Goal: Information Seeking & Learning: Check status

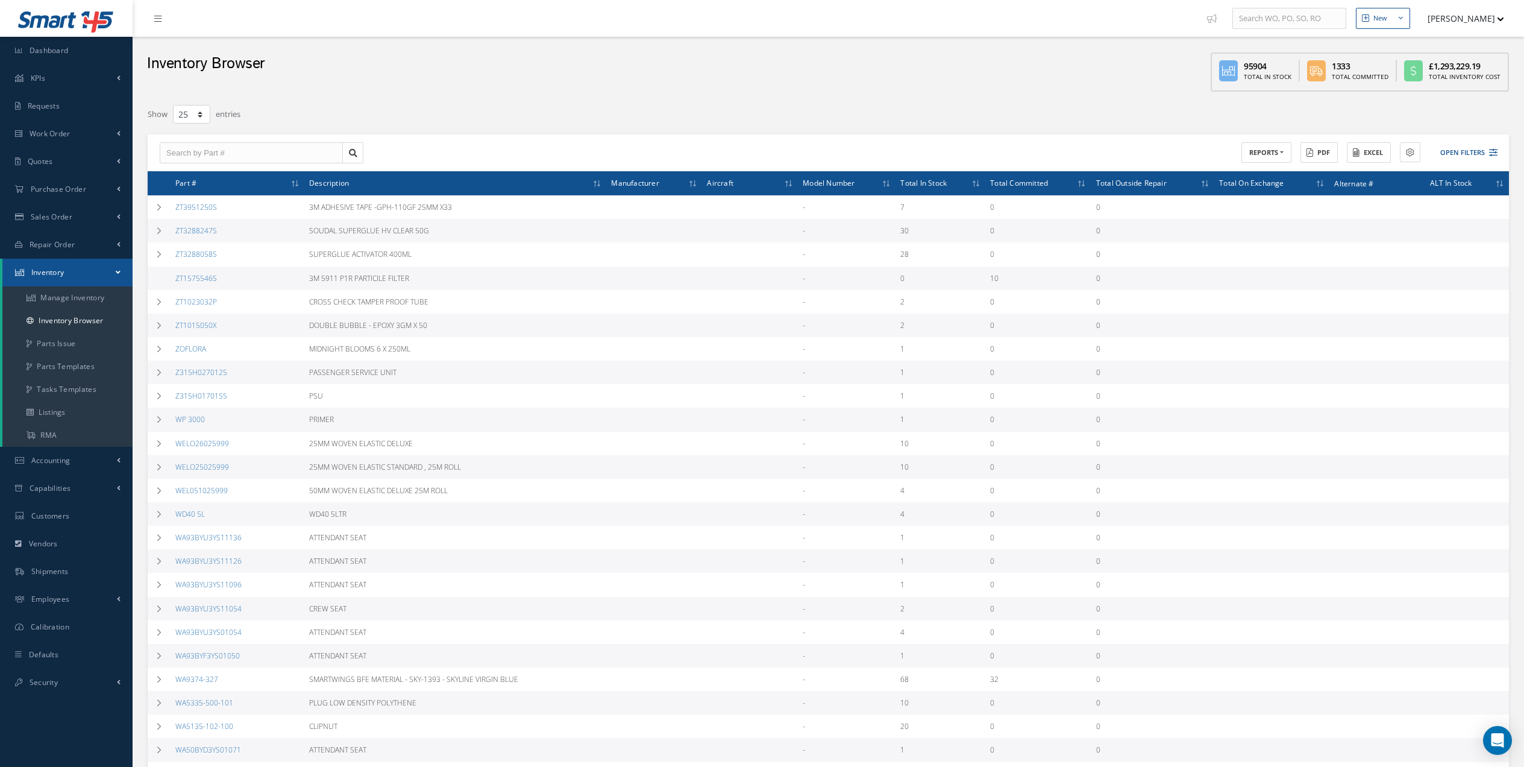
select select "25"
click at [99, 138] on link "Work Order" at bounding box center [66, 134] width 133 height 28
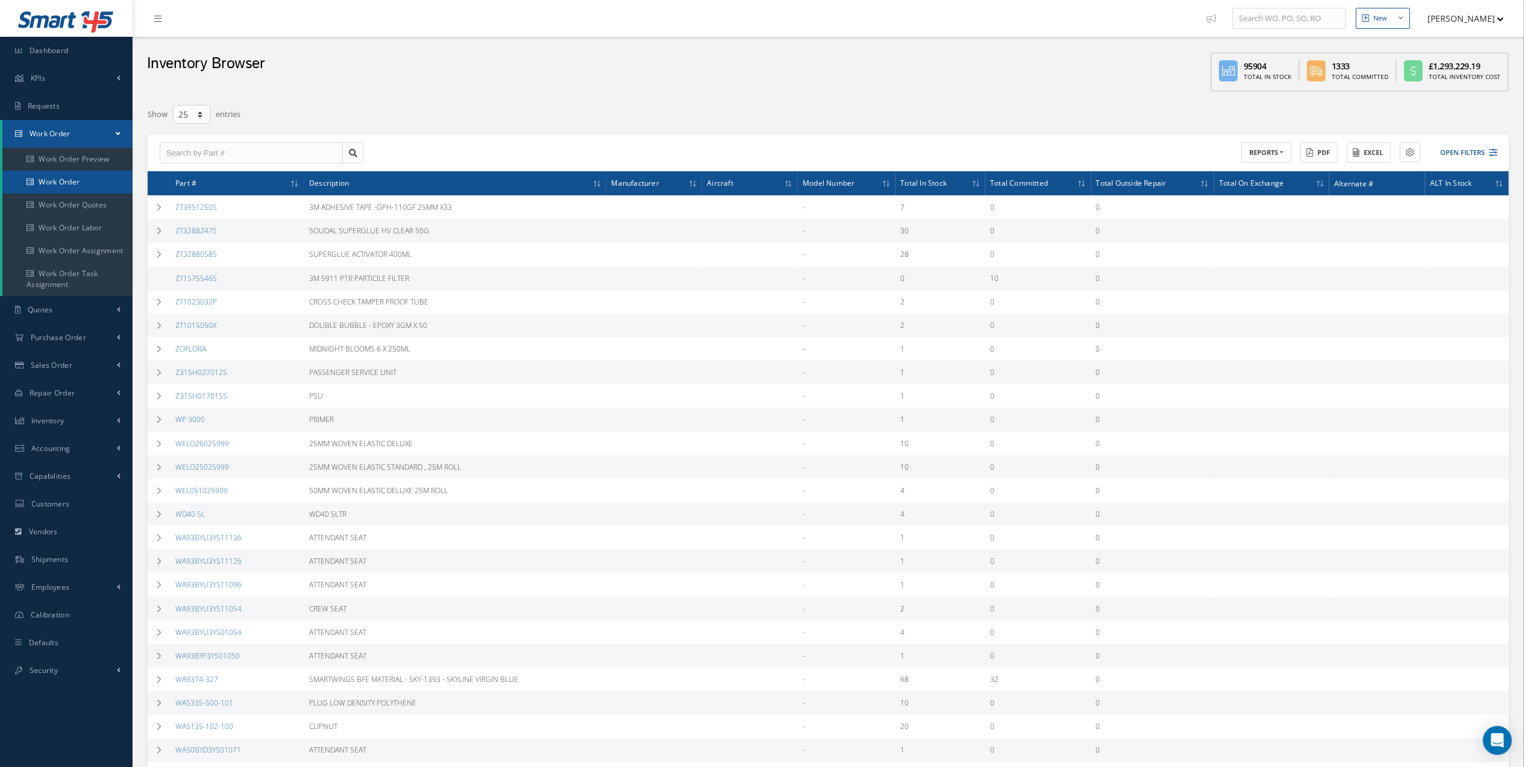
click at [87, 183] on link "Work Order" at bounding box center [67, 182] width 130 height 23
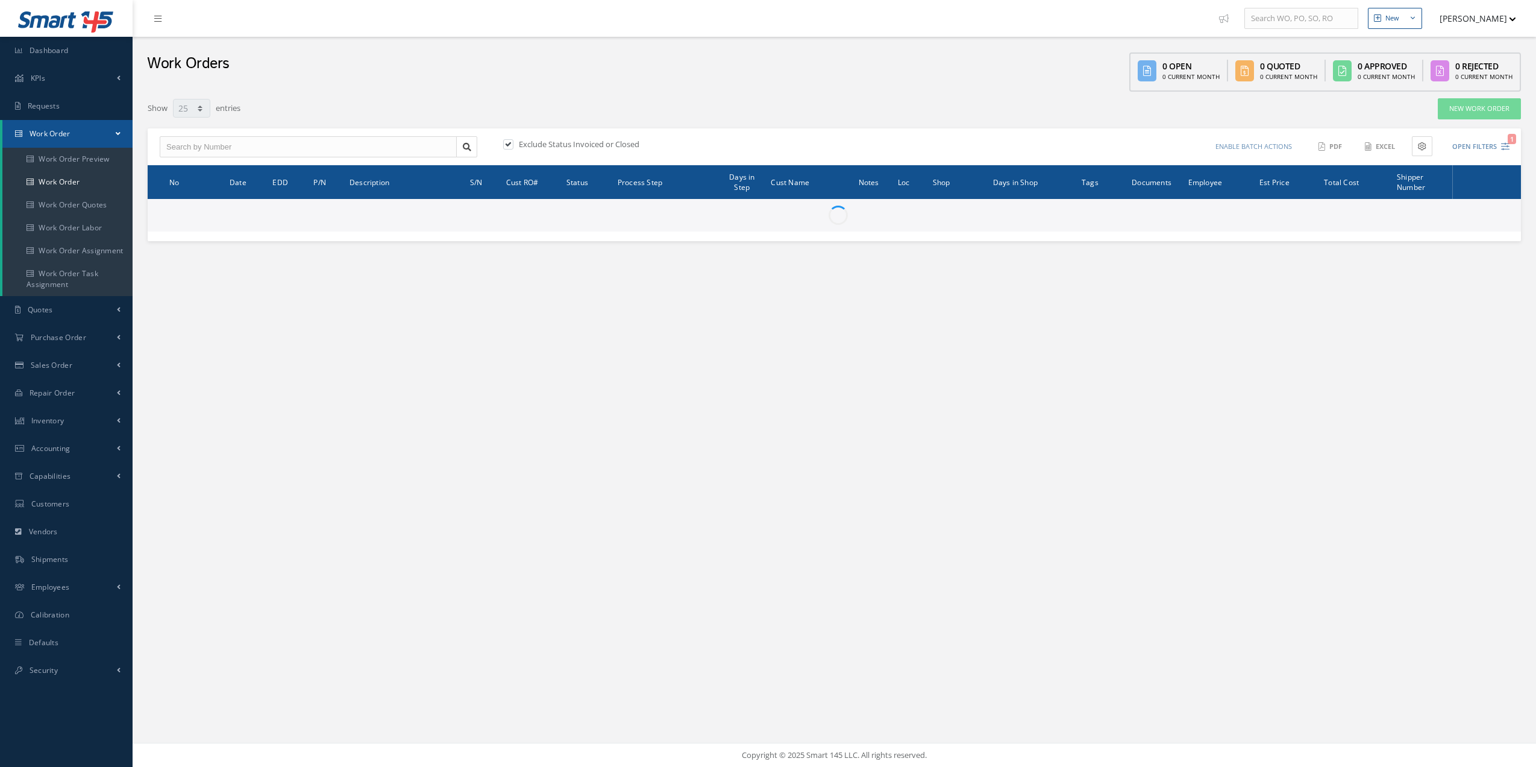
select select "25"
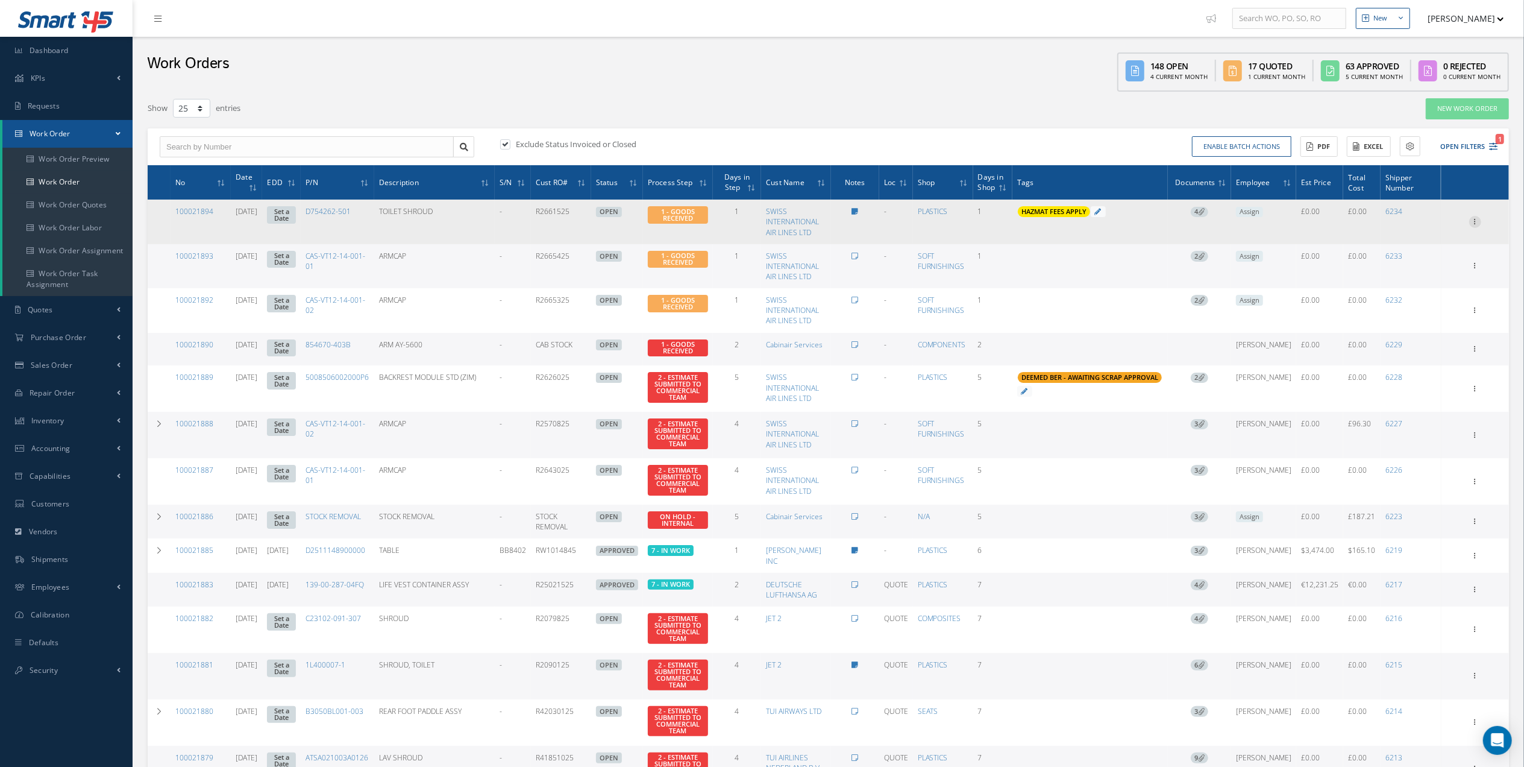
click at [1477, 227] on div at bounding box center [1475, 222] width 12 height 12
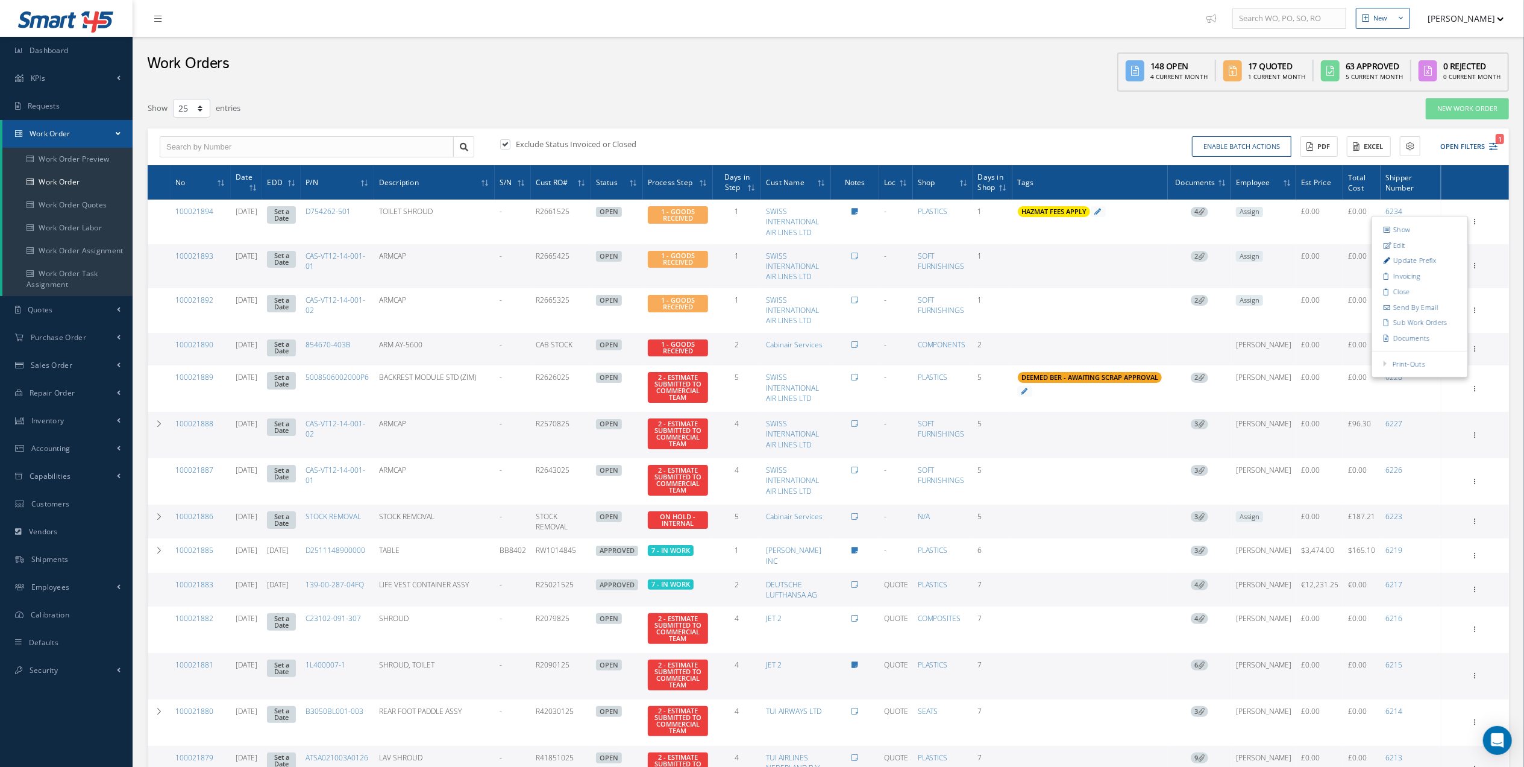
click at [679, 92] on div "Filters WO Number Part Number Description Serial Number - BER CERTIFICATION FIL…" at bounding box center [829, 690] width 1374 height 1196
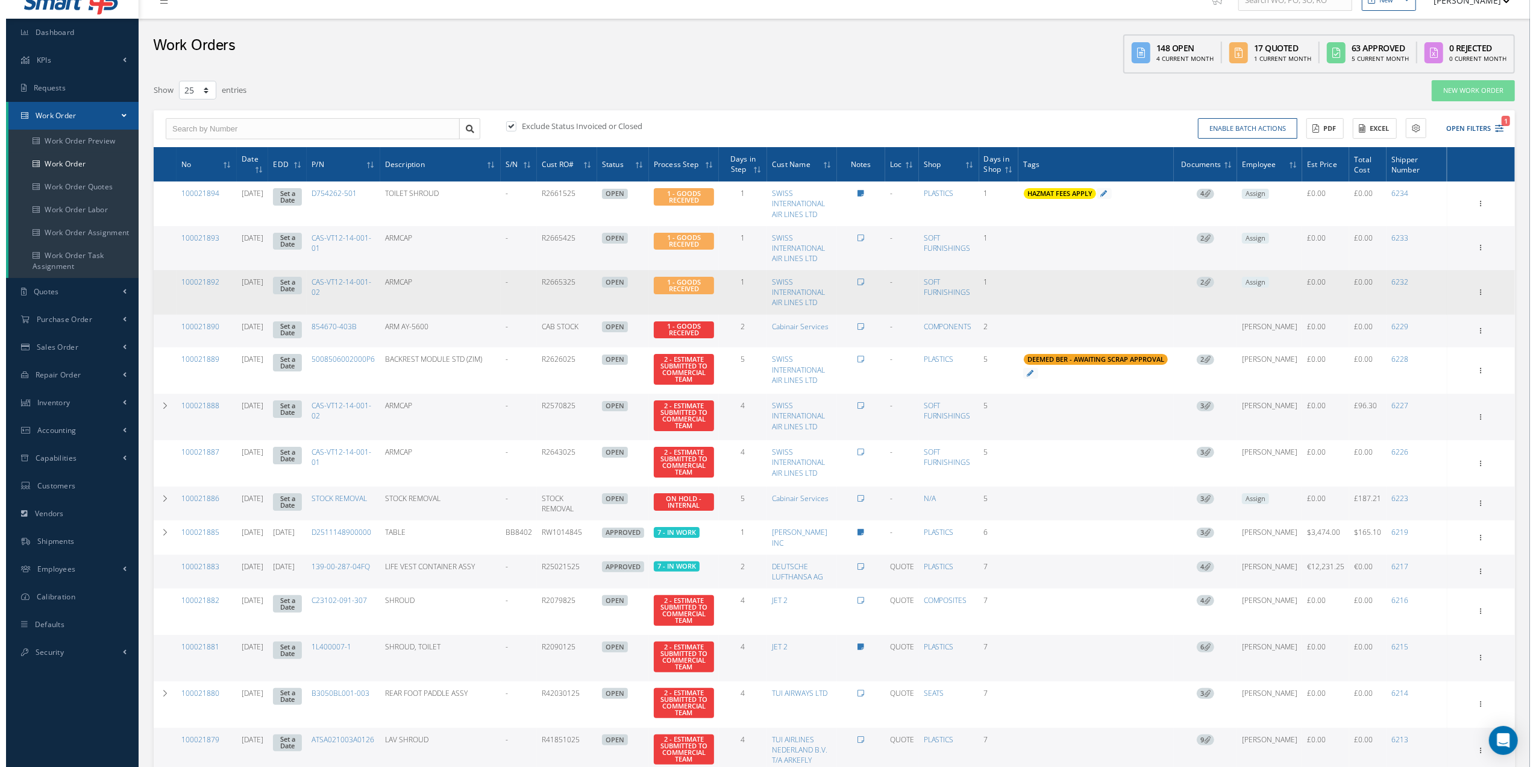
scroll to position [27, 0]
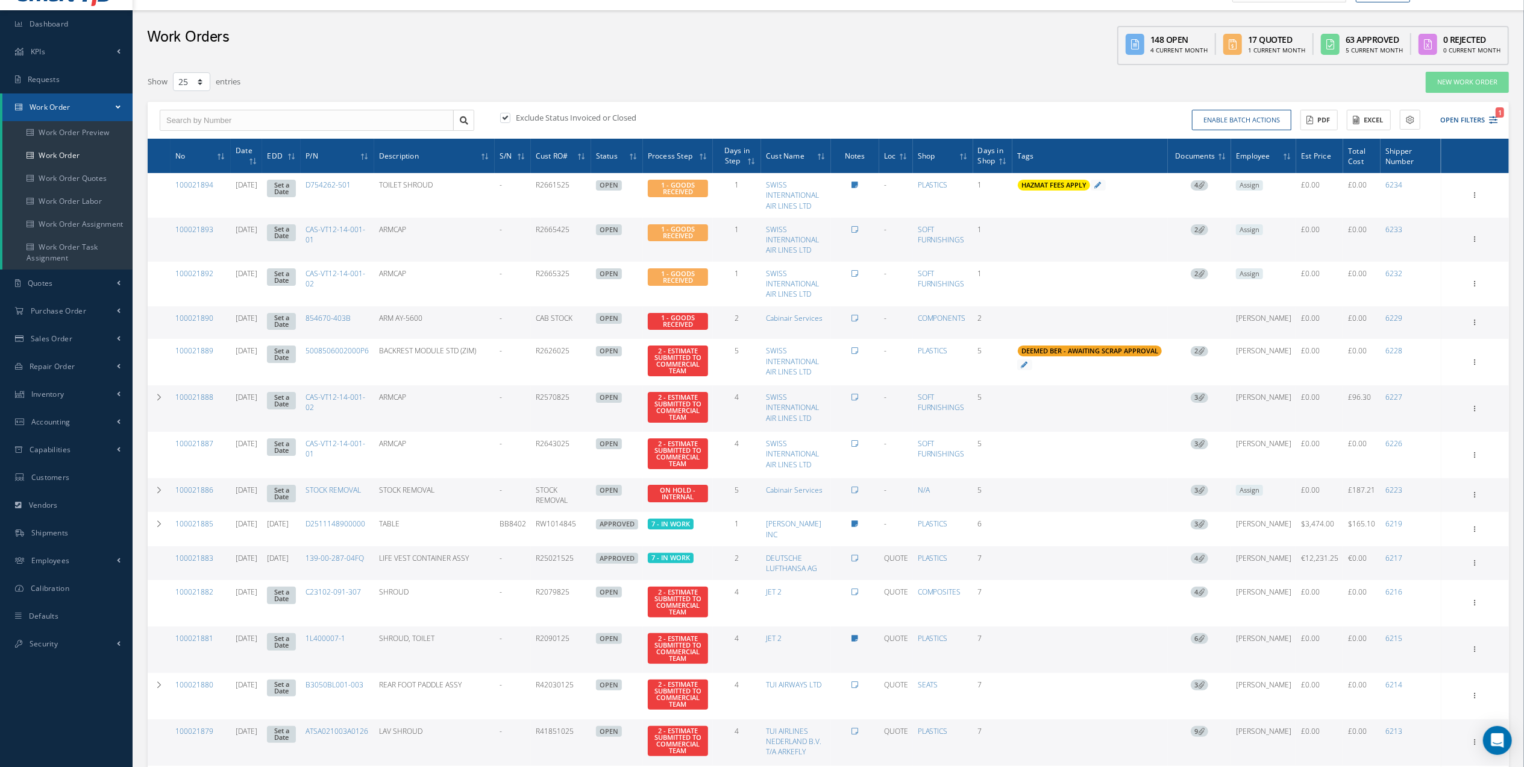
click at [1469, 110] on div "Enable batch actions Update Work Orders Close Work Orders ACTIONS Receive Payme…" at bounding box center [1165, 120] width 673 height 21
click at [1472, 119] on button "Open Filters 1" at bounding box center [1464, 120] width 68 height 20
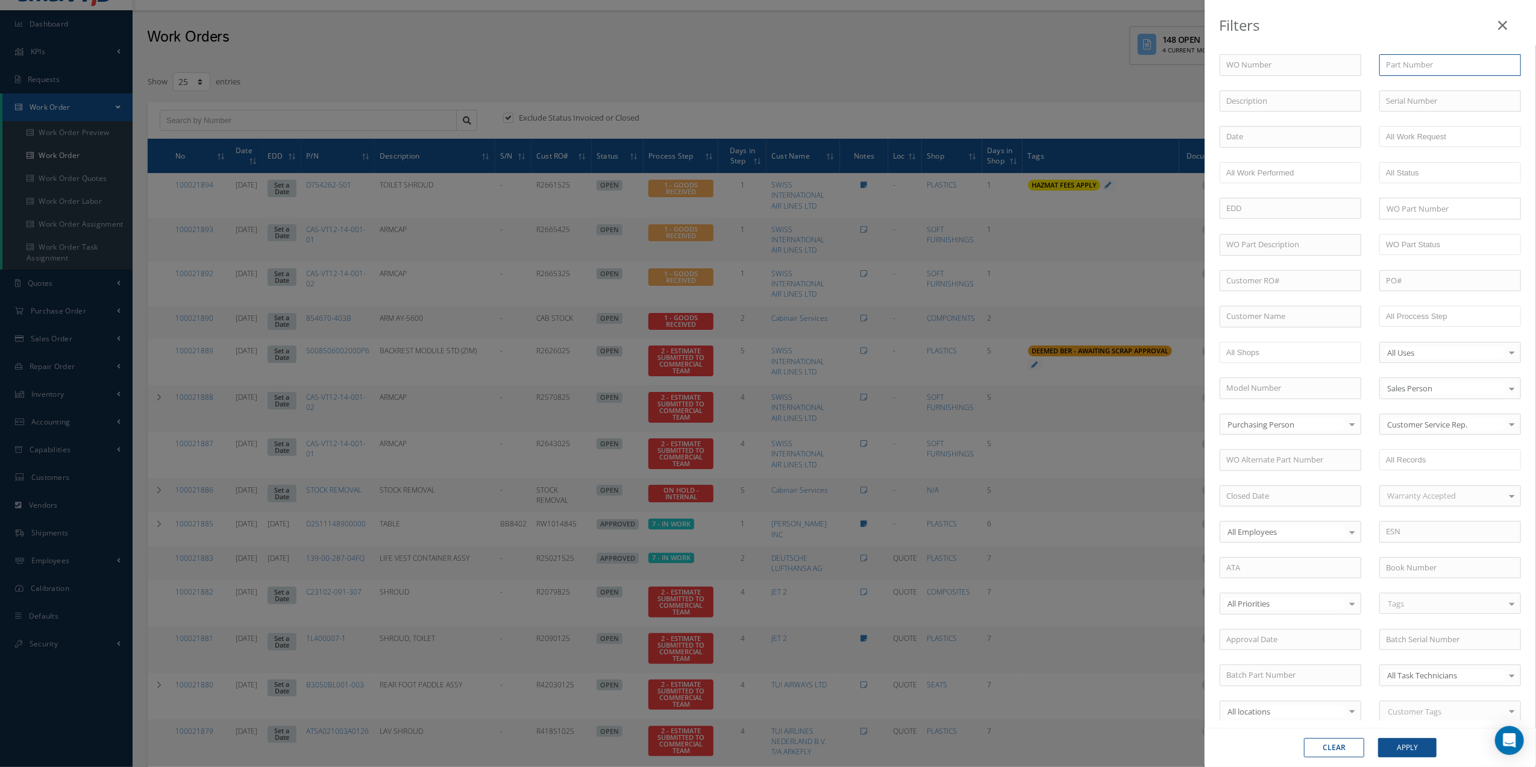
click at [1416, 68] on input "text" at bounding box center [1451, 65] width 142 height 22
click at [1288, 325] on input "text" at bounding box center [1291, 317] width 142 height 22
click at [1258, 348] on div "JET 2" at bounding box center [1290, 338] width 140 height 22
type input "JET 2"
click at [1421, 741] on button "Apply" at bounding box center [1407, 747] width 58 height 19
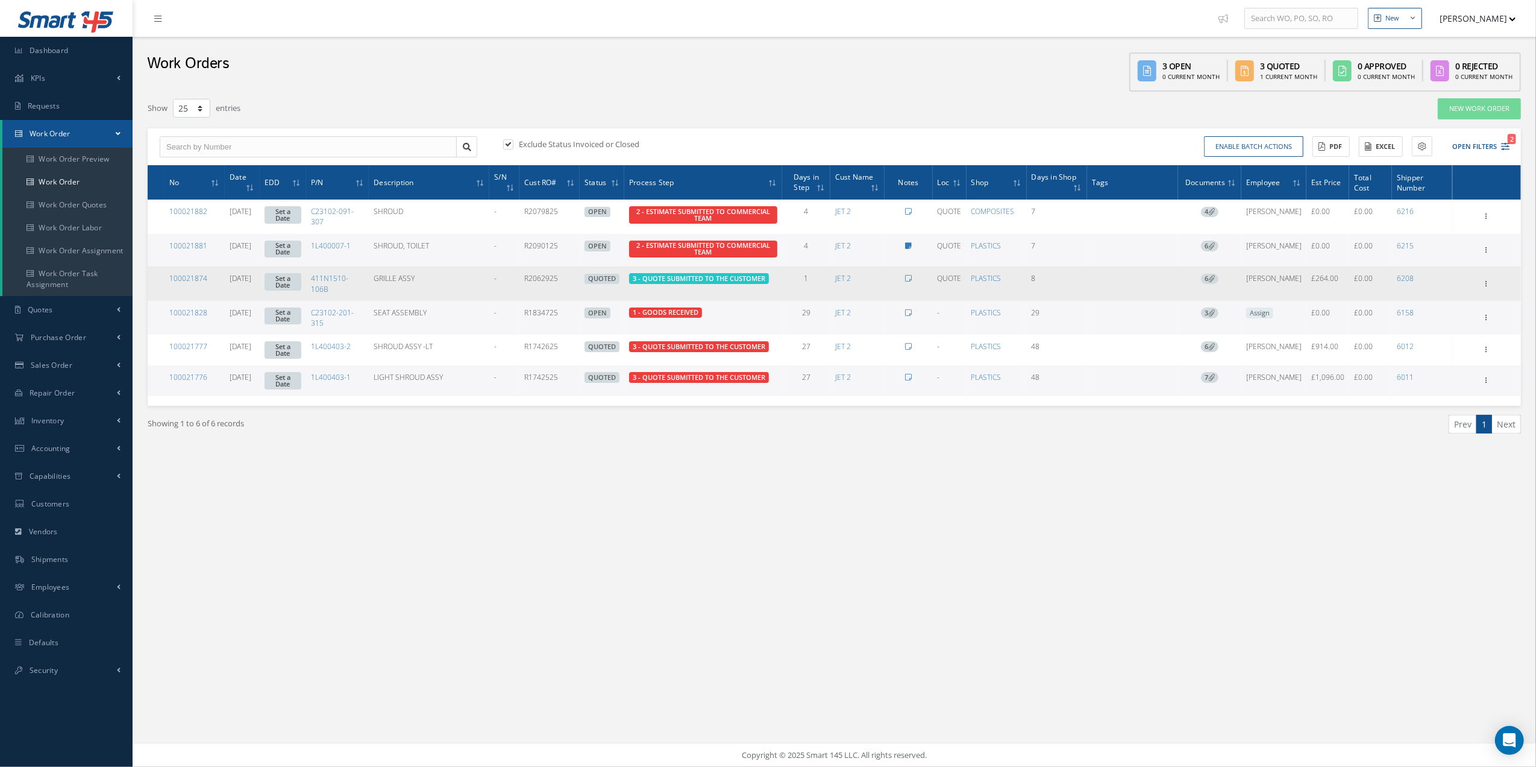
click at [182, 286] on td "100021874" at bounding box center [195, 283] width 60 height 34
click at [182, 285] on td "100021874" at bounding box center [195, 283] width 60 height 34
click at [184, 281] on link "100021874" at bounding box center [188, 278] width 38 height 10
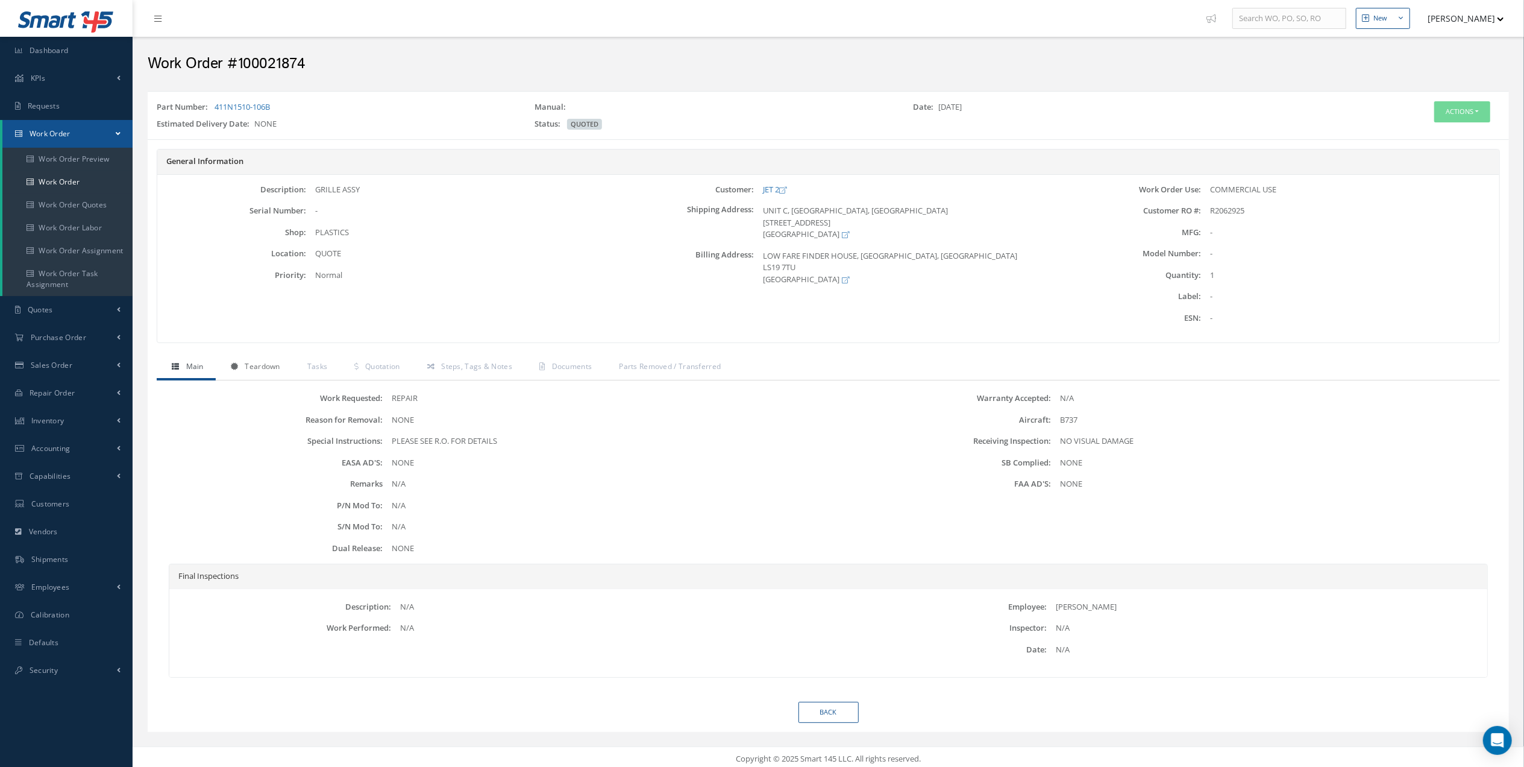
click at [261, 371] on span "Teardown" at bounding box center [262, 366] width 35 height 10
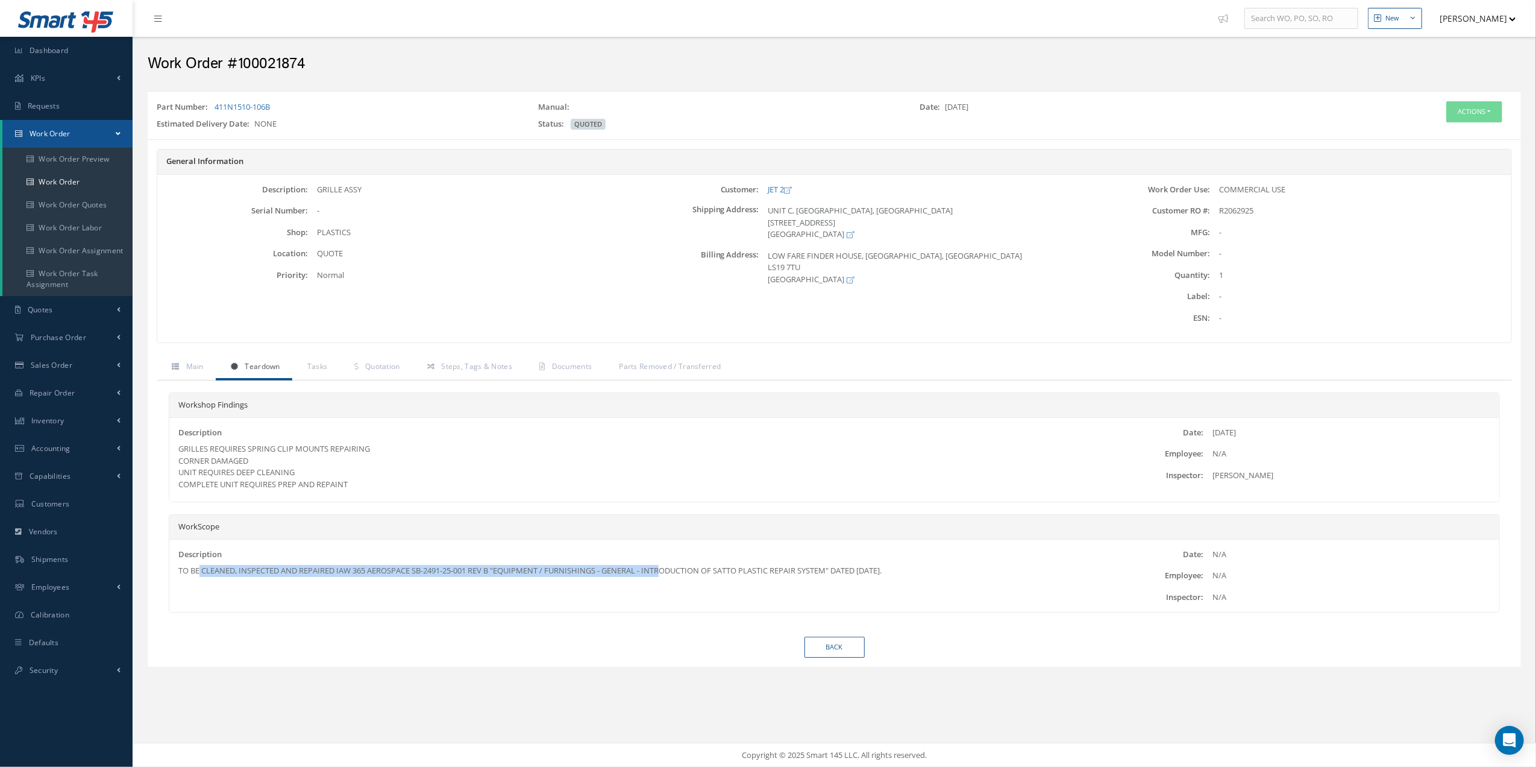
drag, startPoint x: 198, startPoint y: 572, endPoint x: 676, endPoint y: 611, distance: 479.5
click at [676, 611] on div "Description TO BE CLEANED, INSPECTED AND REPAIRED IAW 365 AEROSPACE SB-2491-25-…" at bounding box center [834, 575] width 1330 height 73
click at [678, 610] on div "Description TO BE CLEANED, INSPECTED AND REPAIRED IAW 365 AEROSPACE SB-2491-25-…" at bounding box center [834, 575] width 1330 height 73
click at [401, 379] on link "Quotation" at bounding box center [375, 367] width 72 height 25
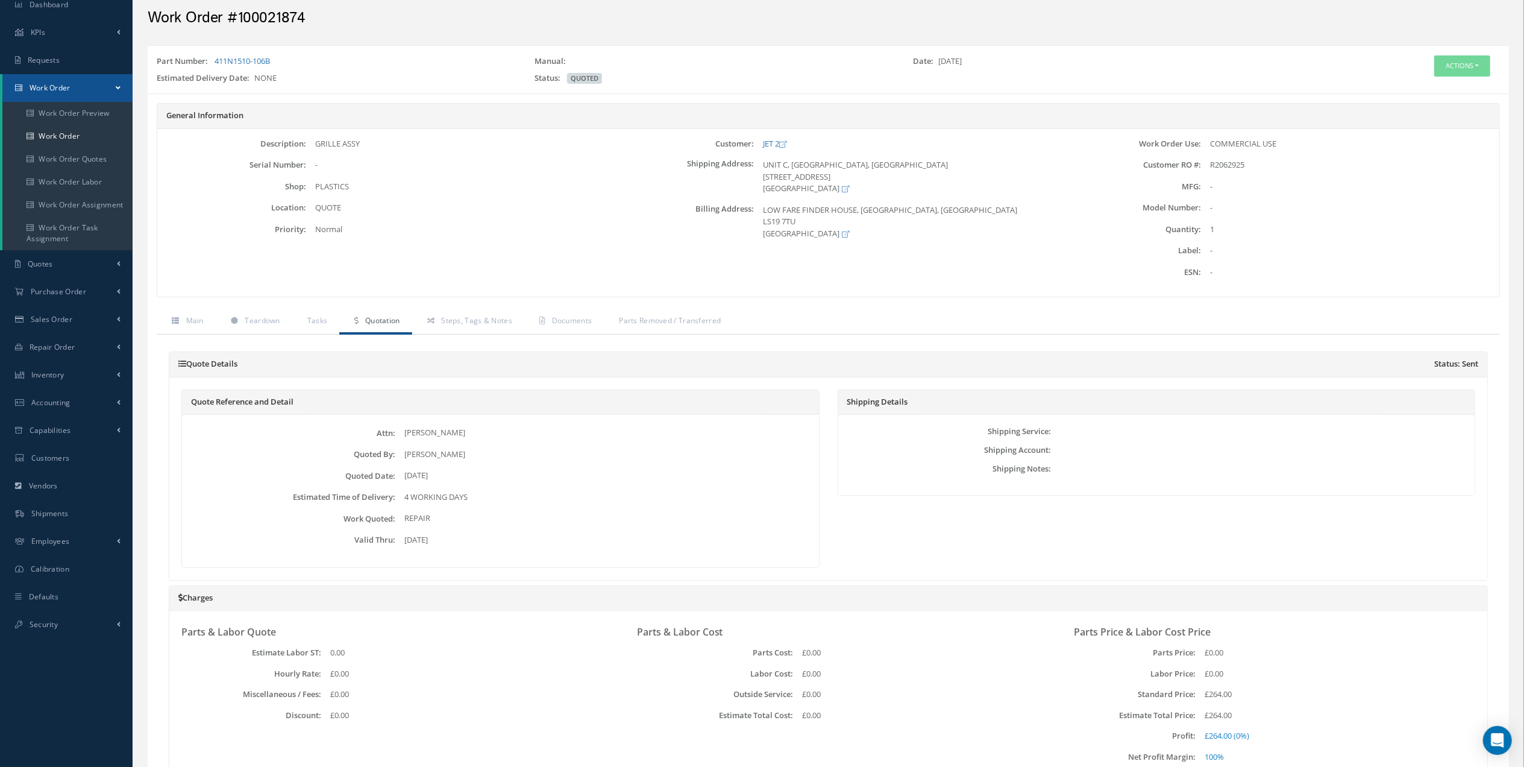
scroll to position [54, 0]
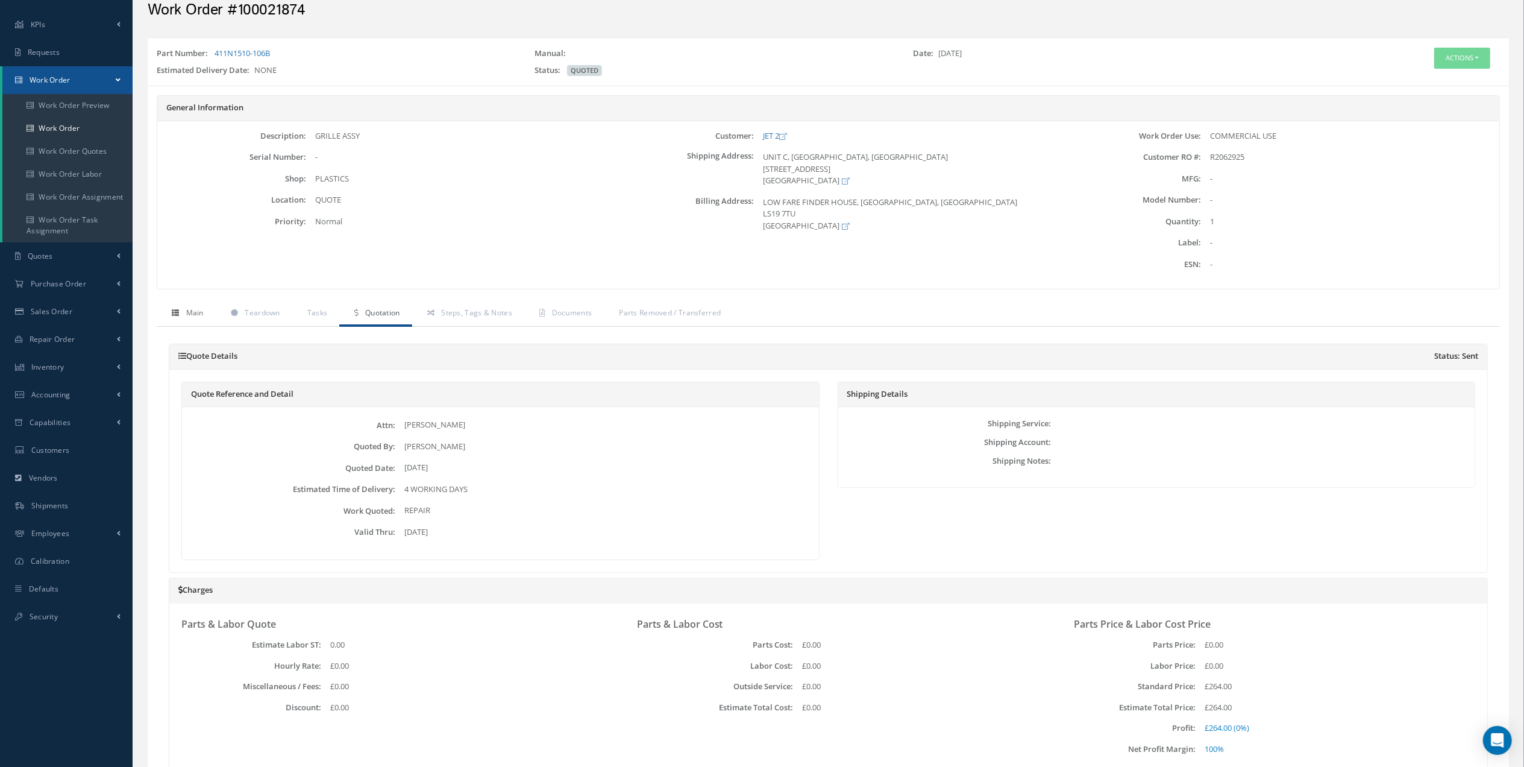
click at [209, 322] on link "Main" at bounding box center [186, 313] width 59 height 25
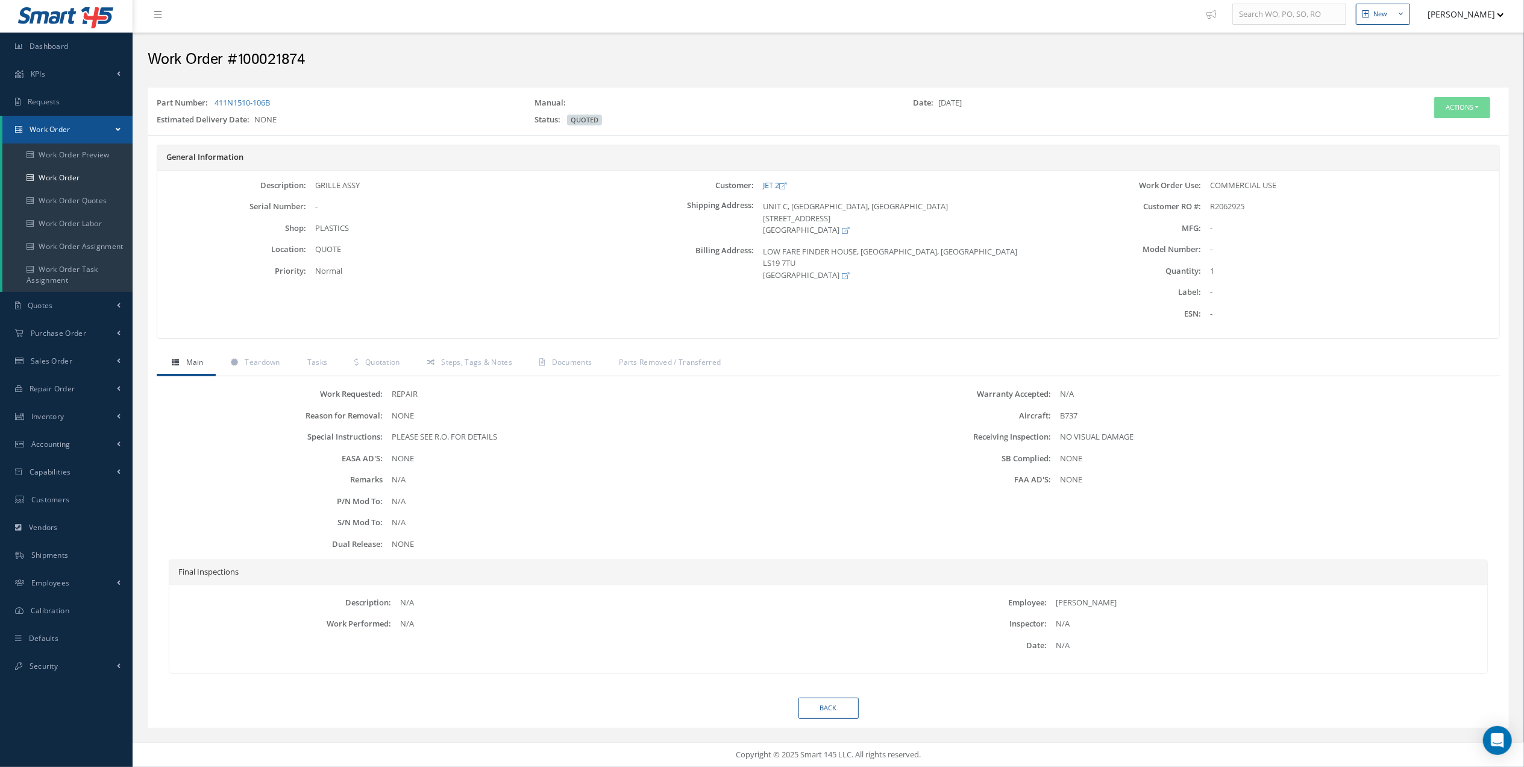
drag, startPoint x: 1063, startPoint y: 412, endPoint x: 1095, endPoint y: 415, distance: 32.0
click at [1095, 415] on div "B737" at bounding box center [1274, 416] width 446 height 12
drag, startPoint x: 1090, startPoint y: 415, endPoint x: 1039, endPoint y: 418, distance: 51.3
click at [1039, 418] on div "Aircraft: B737" at bounding box center [1163, 416] width 669 height 12
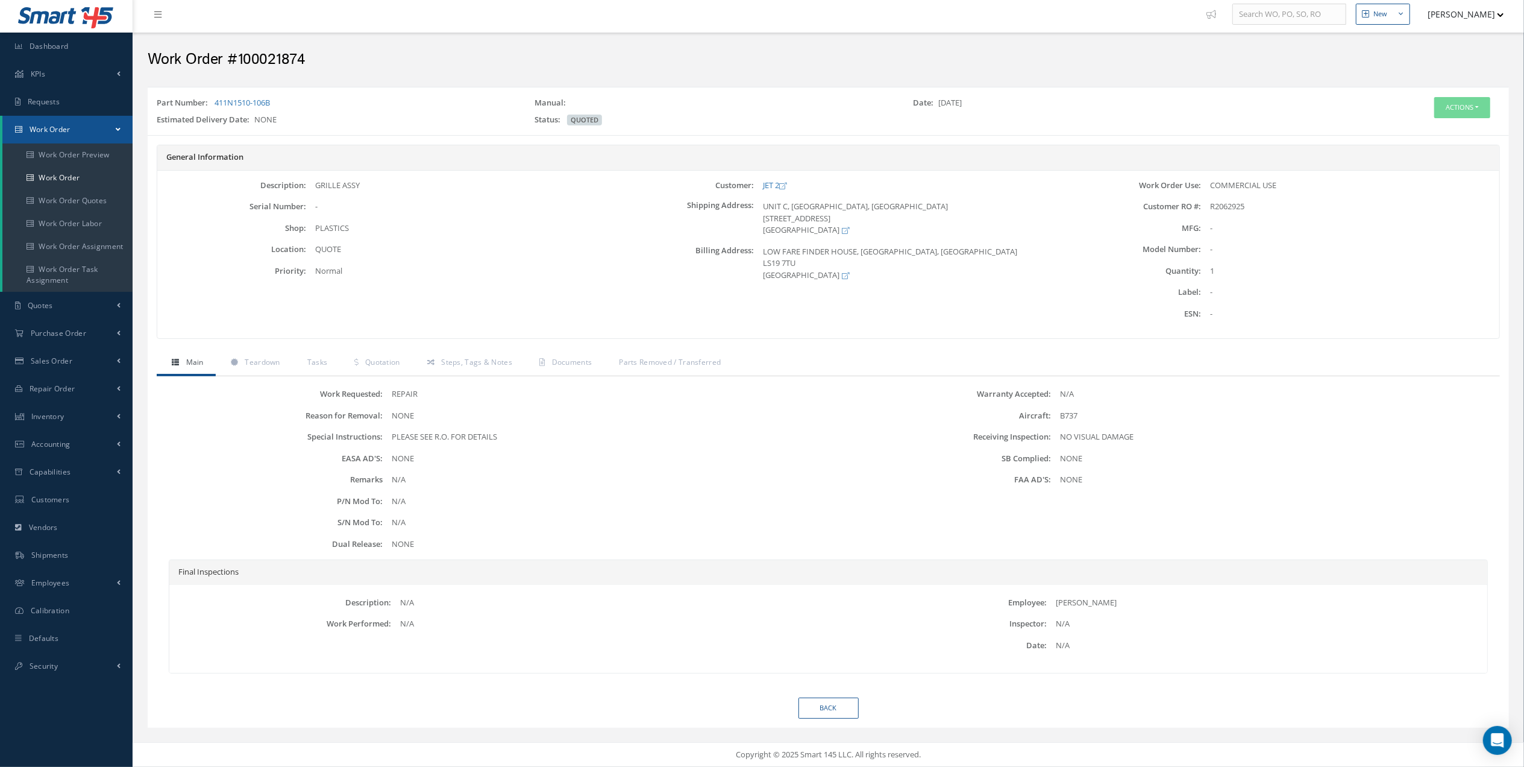
drag, startPoint x: 1039, startPoint y: 418, endPoint x: 1098, endPoint y: 427, distance: 59.8
click at [1098, 427] on div "Warranty Accepted: N/A Aircraft: B737 Receiving Inspection: NO VISUAL DAMAGE SB…" at bounding box center [1163, 473] width 669 height 171
click at [422, 360] on link "Steps, Tags & Notes" at bounding box center [468, 363] width 112 height 25
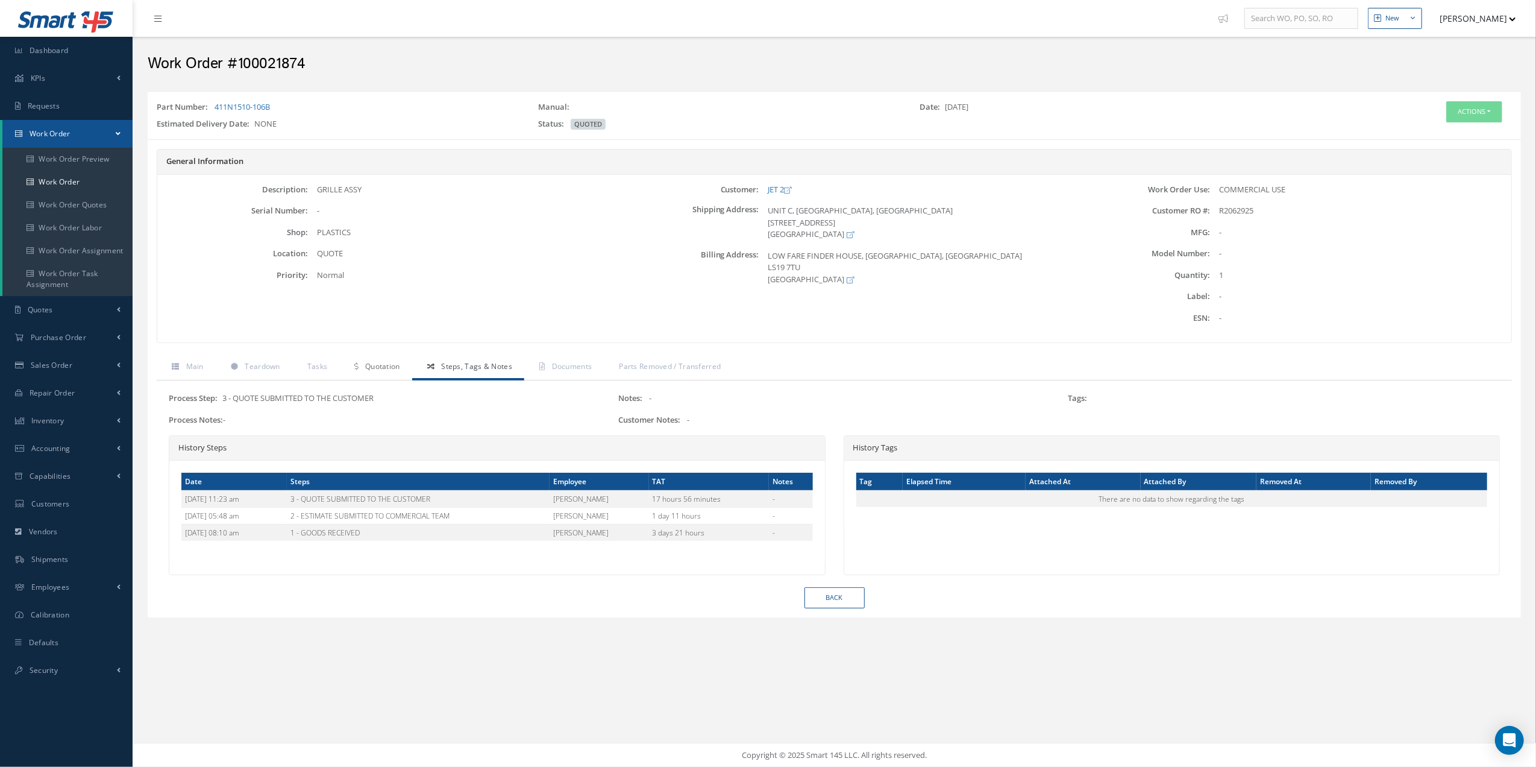
click at [398, 377] on link "Quotation" at bounding box center [375, 367] width 72 height 25
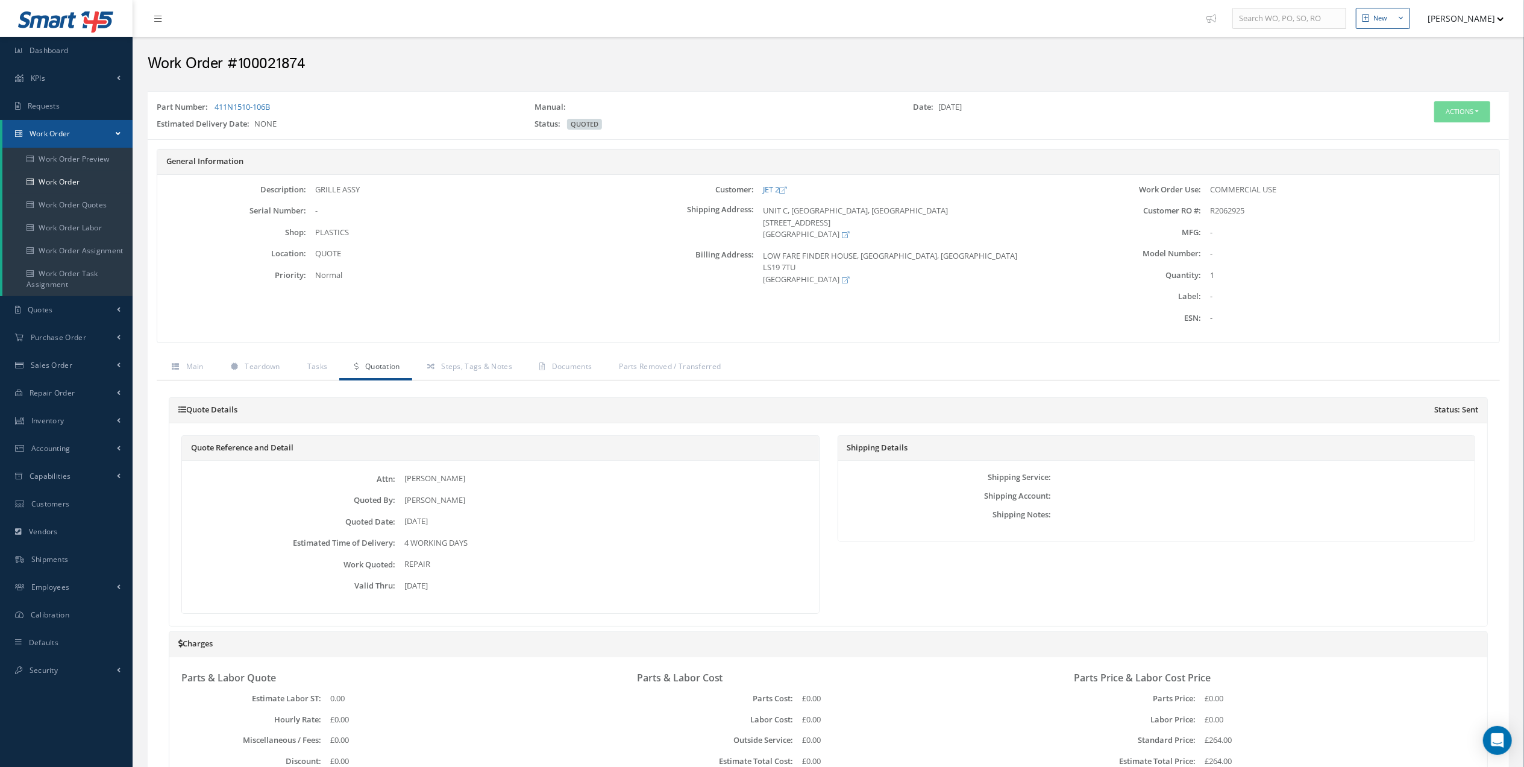
click at [1456, 137] on div "Part Number: 411N1510-106B Manual: Date: 08/26/2025 Estimated Delivery Date: NO…" at bounding box center [828, 115] width 1361 height 48
click at [1464, 117] on button "Actions" at bounding box center [1462, 111] width 56 height 21
click at [440, 362] on link "Steps, Tags & Notes" at bounding box center [468, 367] width 112 height 25
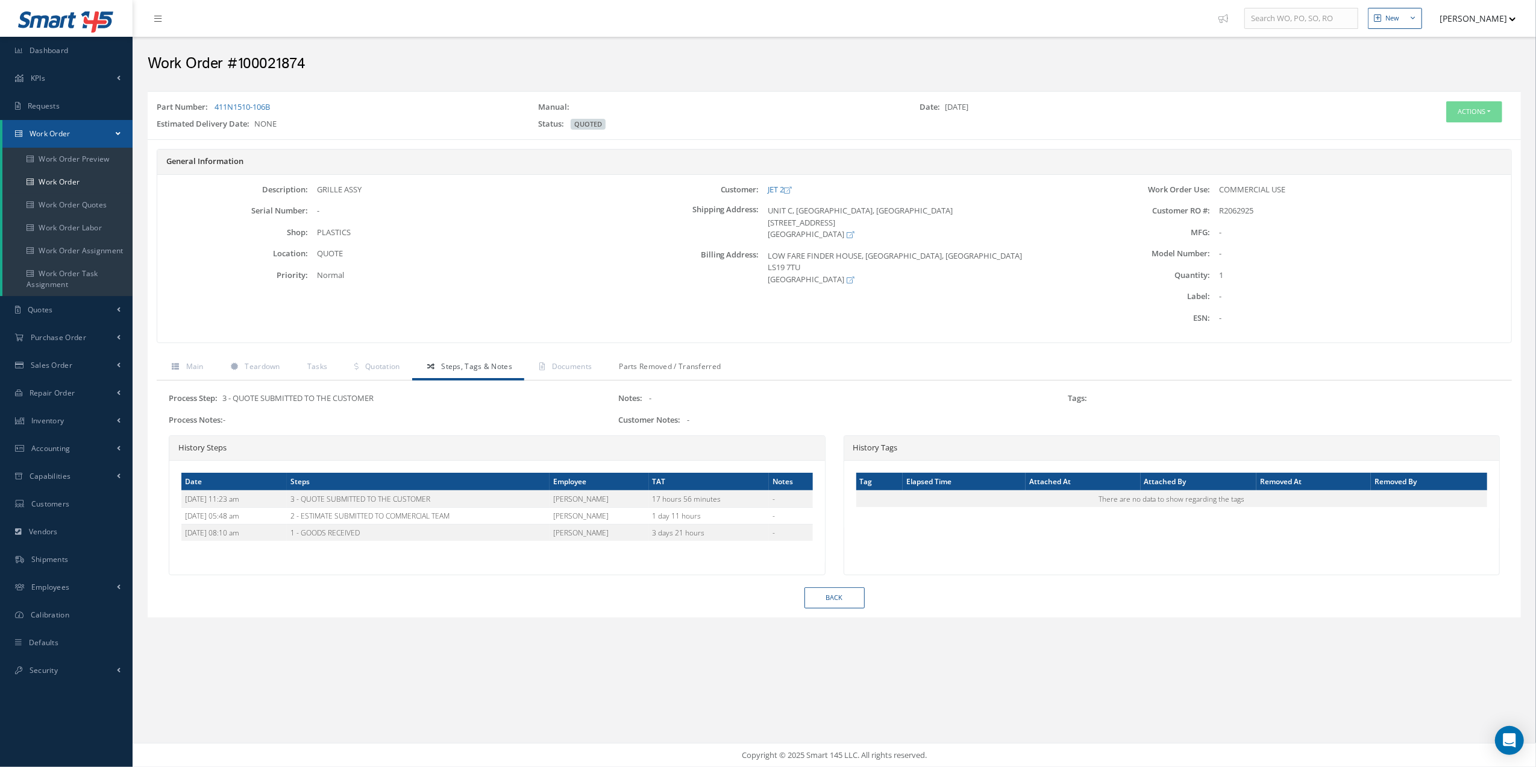
click at [628, 371] on span "Parts Removed / Transferred" at bounding box center [670, 366] width 102 height 10
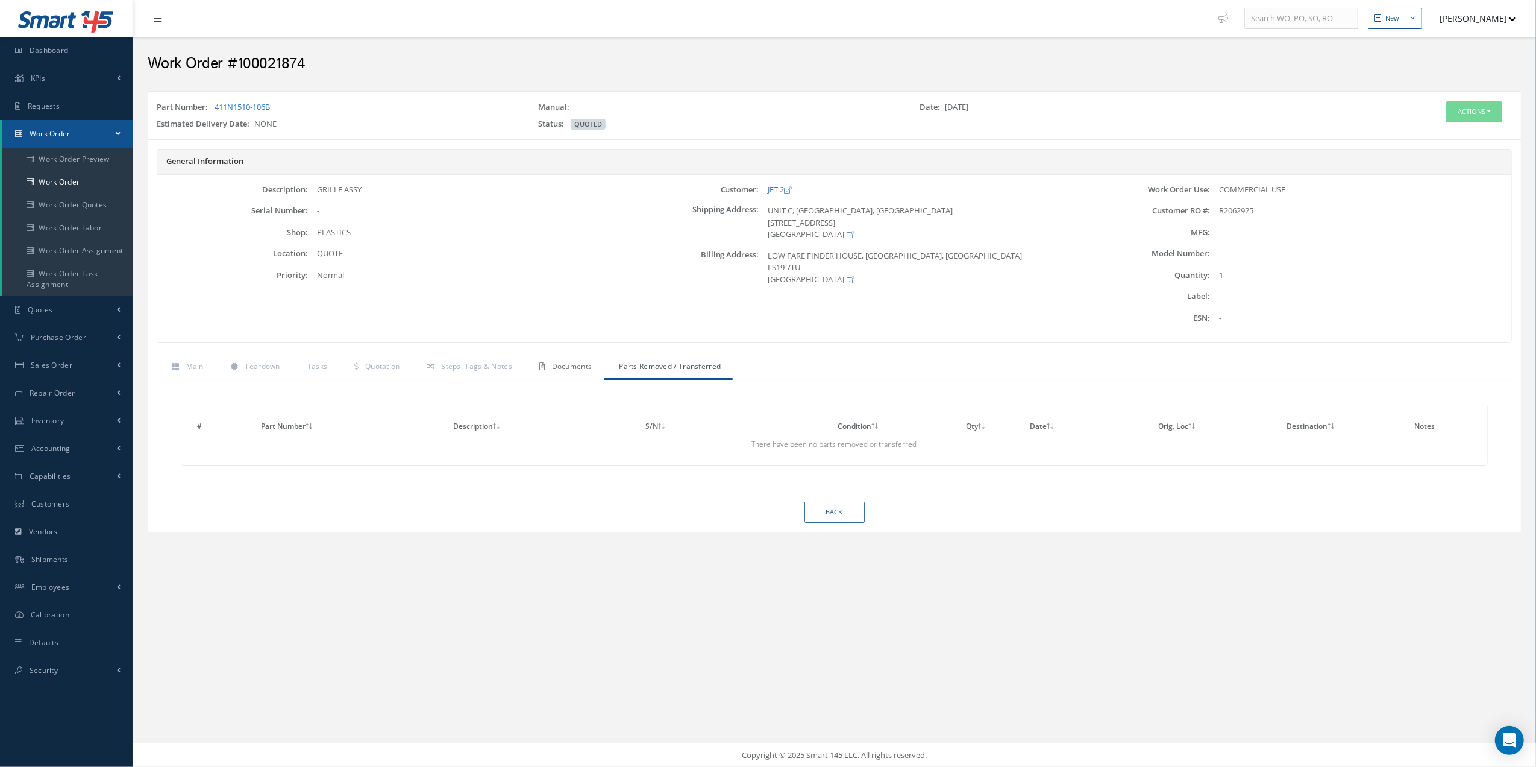
click at [542, 380] on link "Documents" at bounding box center [564, 367] width 80 height 25
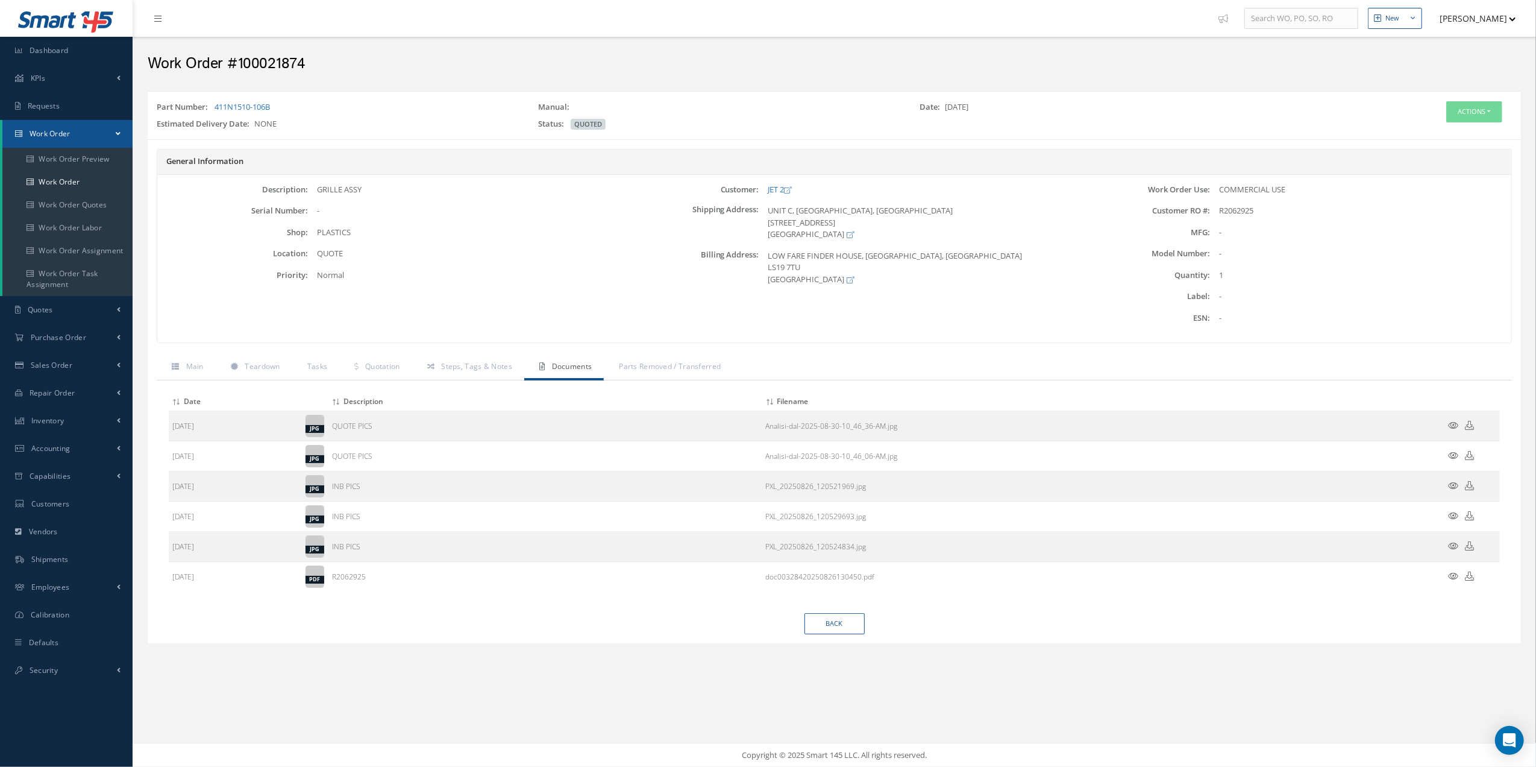
click at [446, 381] on div "Attach File(s) Click inside this area or drag and drop to select file to upload…" at bounding box center [834, 496] width 1355 height 233
click at [435, 379] on link "Steps, Tags & Notes" at bounding box center [468, 367] width 112 height 25
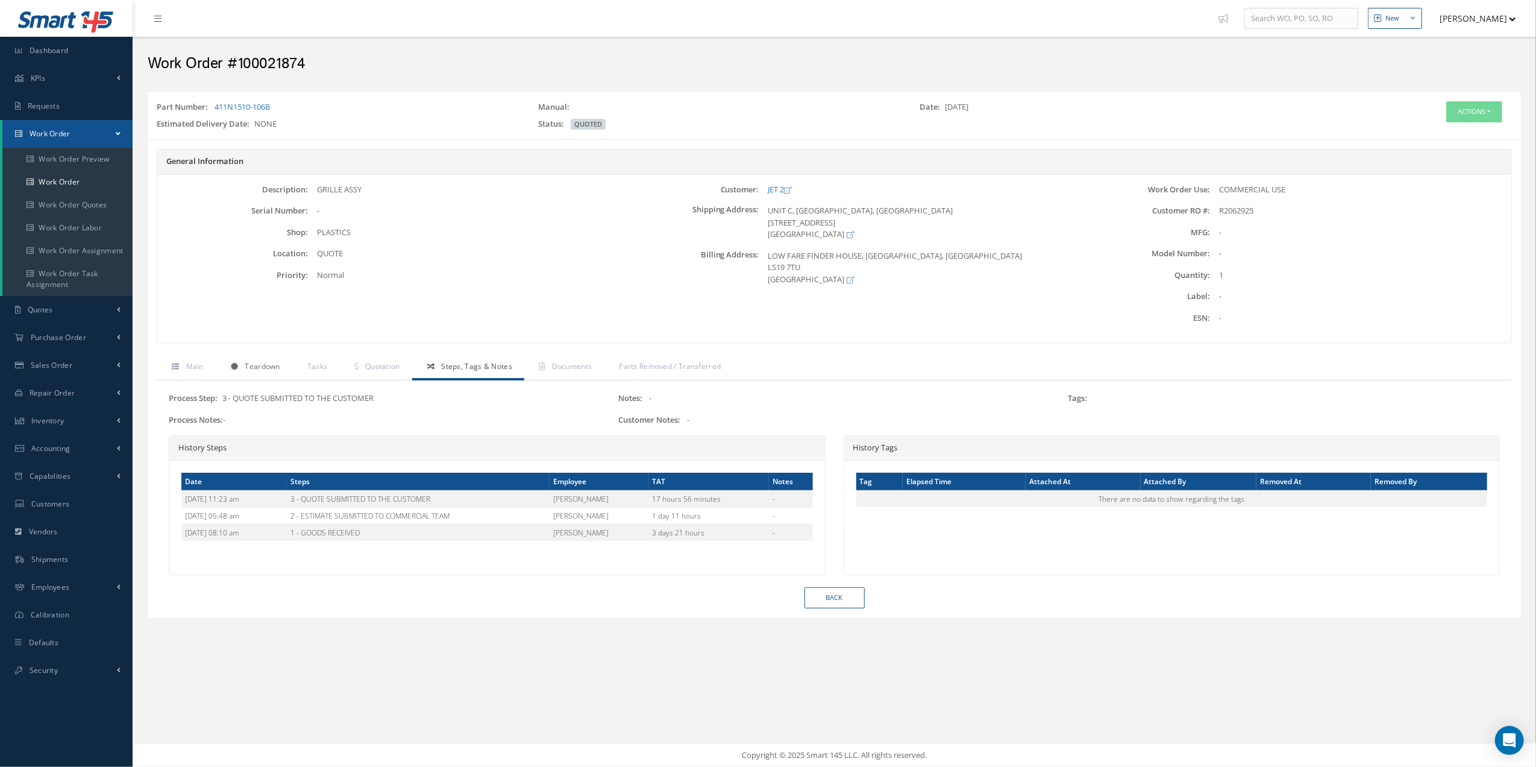
drag, startPoint x: 288, startPoint y: 385, endPoint x: 283, endPoint y: 380, distance: 6.8
click at [283, 380] on div "Main Teardown Tasks Quotation Steps, Tags & Notes Documents Parts Removed / Tra…" at bounding box center [834, 471] width 1355 height 232
drag, startPoint x: 283, startPoint y: 380, endPoint x: 256, endPoint y: 350, distance: 40.1
click at [256, 350] on div "General Information Description: GRILLE ASSY Serial Number: - Shop: Location: P…" at bounding box center [835, 252] width 1374 height 206
click at [254, 369] on span "Teardown" at bounding box center [262, 366] width 35 height 10
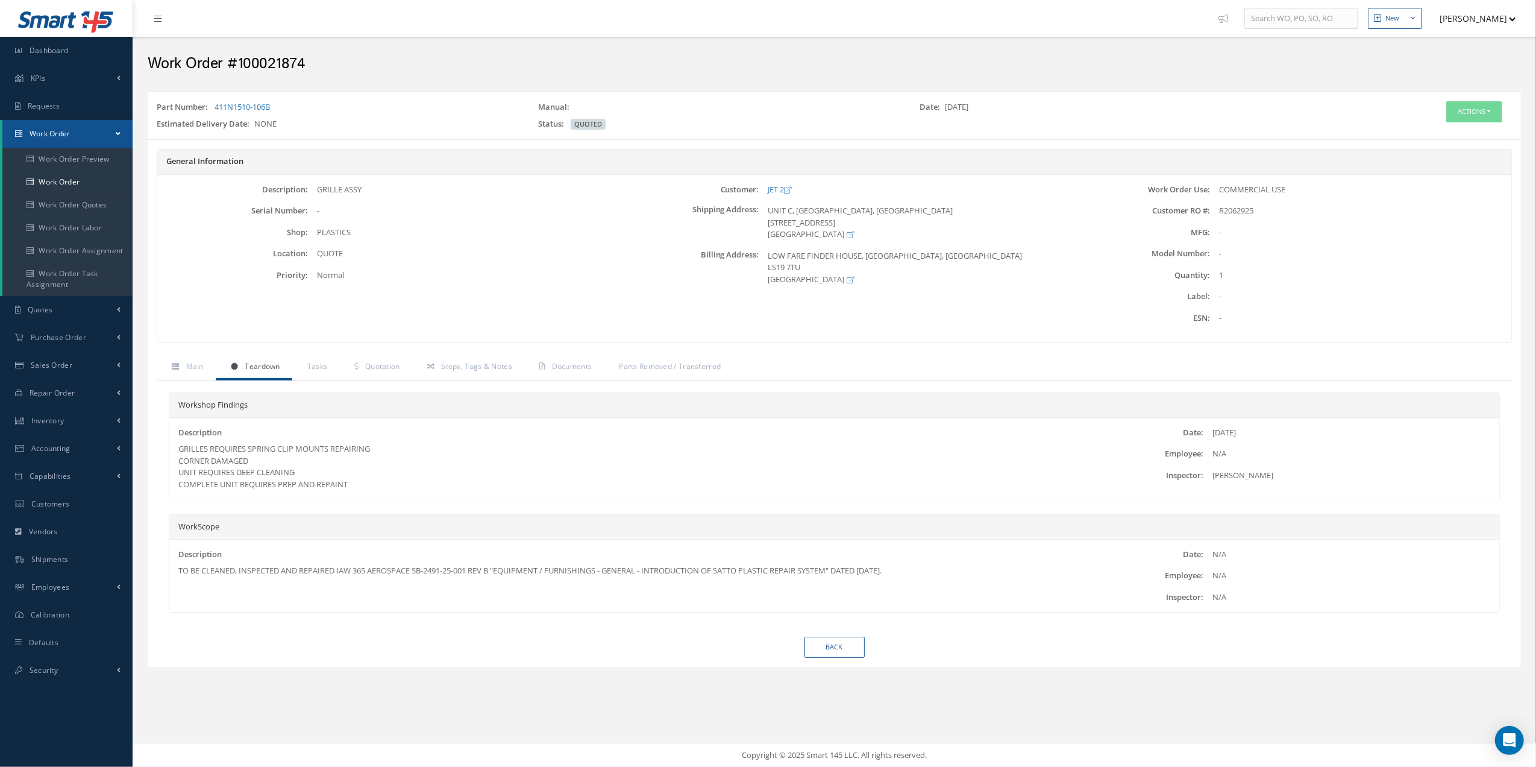
click at [1471, 129] on div "Actions Edit Invoicing Close Send By Email Print-Outs Receiving Inspection Scra…" at bounding box center [1406, 117] width 229 height 33
click at [1469, 117] on button "Actions" at bounding box center [1474, 111] width 56 height 21
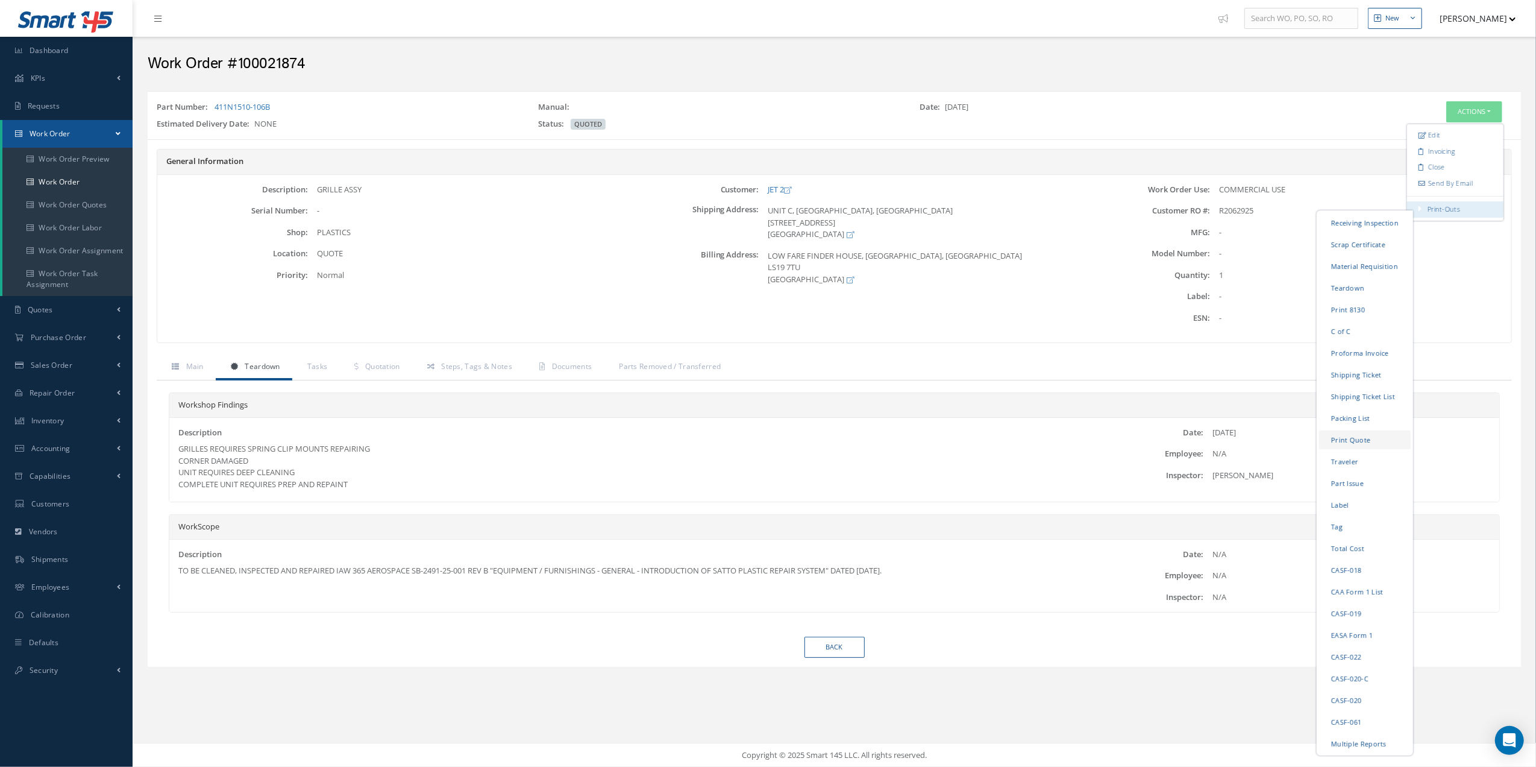
click at [1367, 439] on link "Print Quote" at bounding box center [1365, 439] width 92 height 19
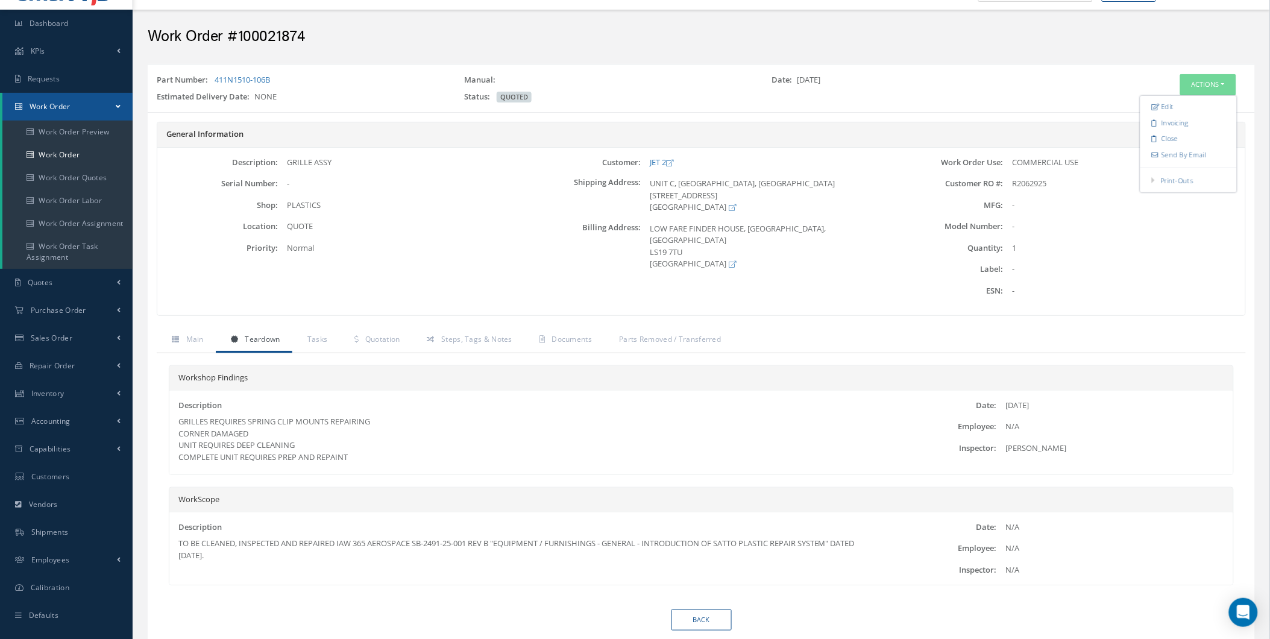
scroll to position [67, 0]
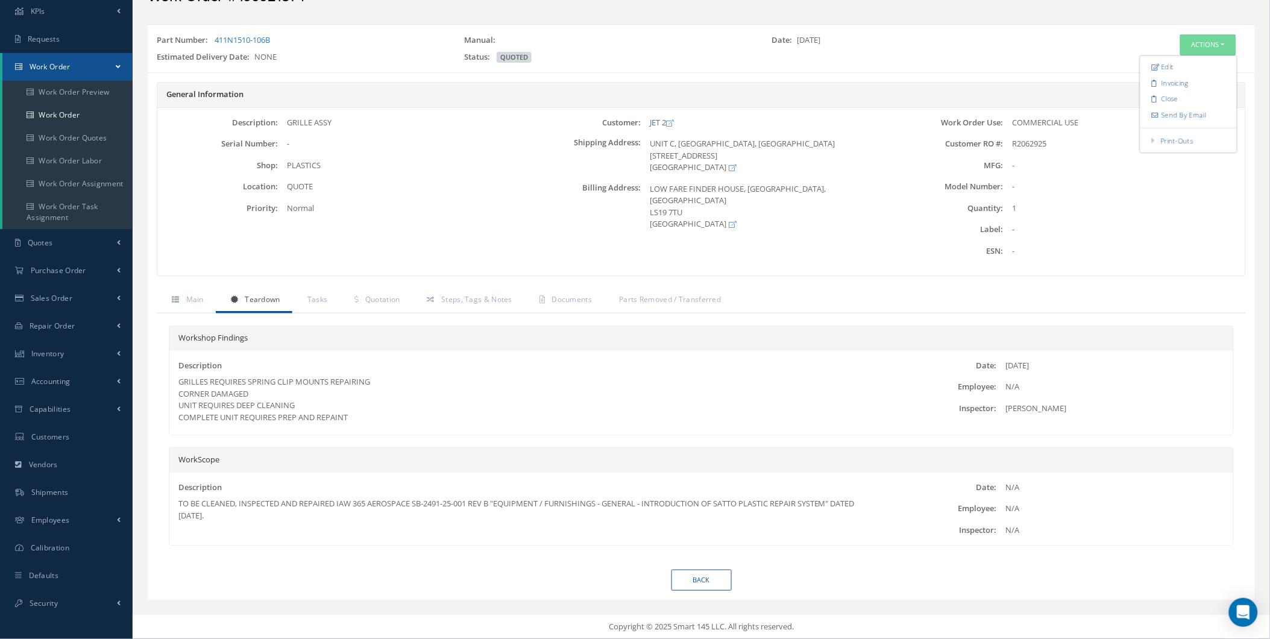
drag, startPoint x: 351, startPoint y: 507, endPoint x: 434, endPoint y: 500, distance: 82.8
click at [434, 500] on div "TO BE CLEANED, INSPECTED AND REPAIRED IAW 365 AEROSPACE SB-2491-25-001 REV B "E…" at bounding box center [523, 510] width 691 height 24
click at [394, 515] on div "TO BE CLEANED, INSPECTED AND REPAIRED IAW 365 AEROSPACE SB-2491-25-001 REV B "E…" at bounding box center [523, 510] width 691 height 24
click at [213, 309] on link "Main" at bounding box center [186, 300] width 59 height 25
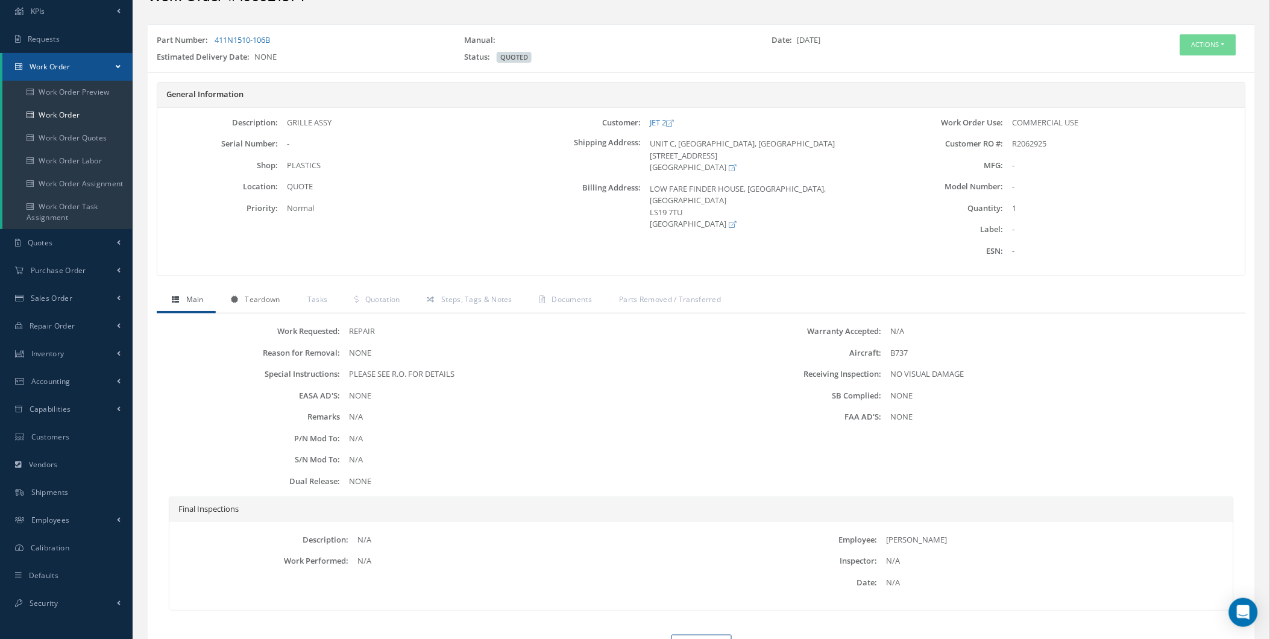
click at [219, 304] on link "Teardown" at bounding box center [254, 300] width 77 height 25
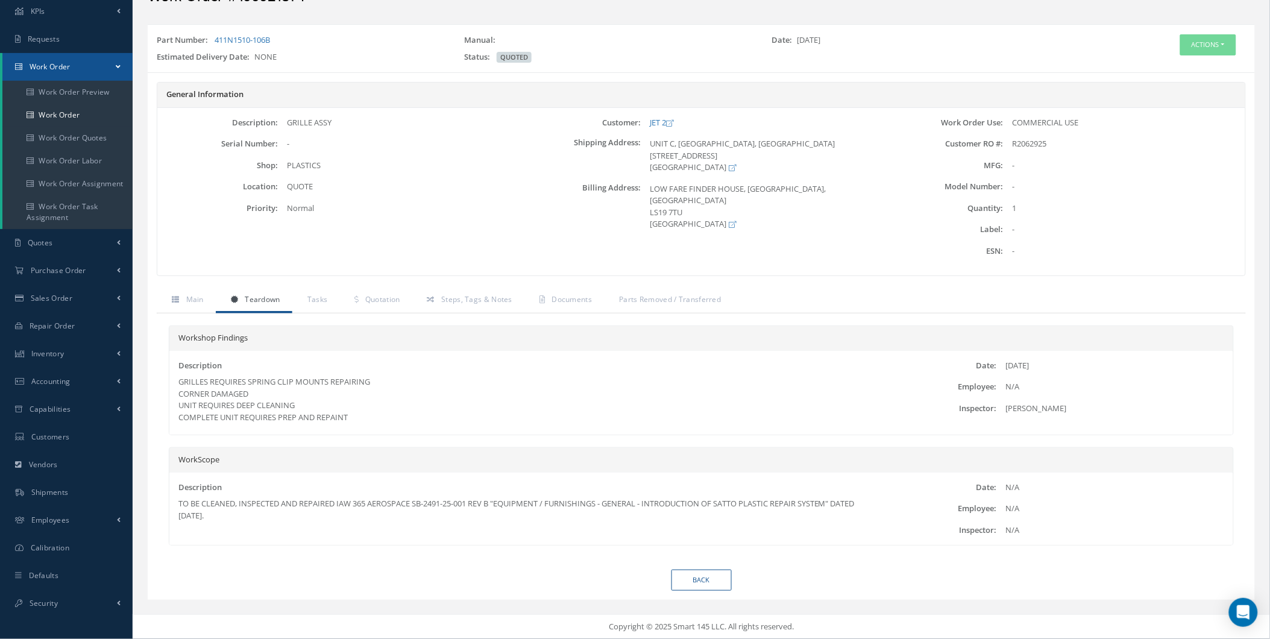
click at [366, 282] on div "General Information Description: GRILLE ASSY Serial Number: - Shop: Location: P…" at bounding box center [701, 185] width 1107 height 206
click at [382, 299] on span "Quotation" at bounding box center [382, 299] width 35 height 10
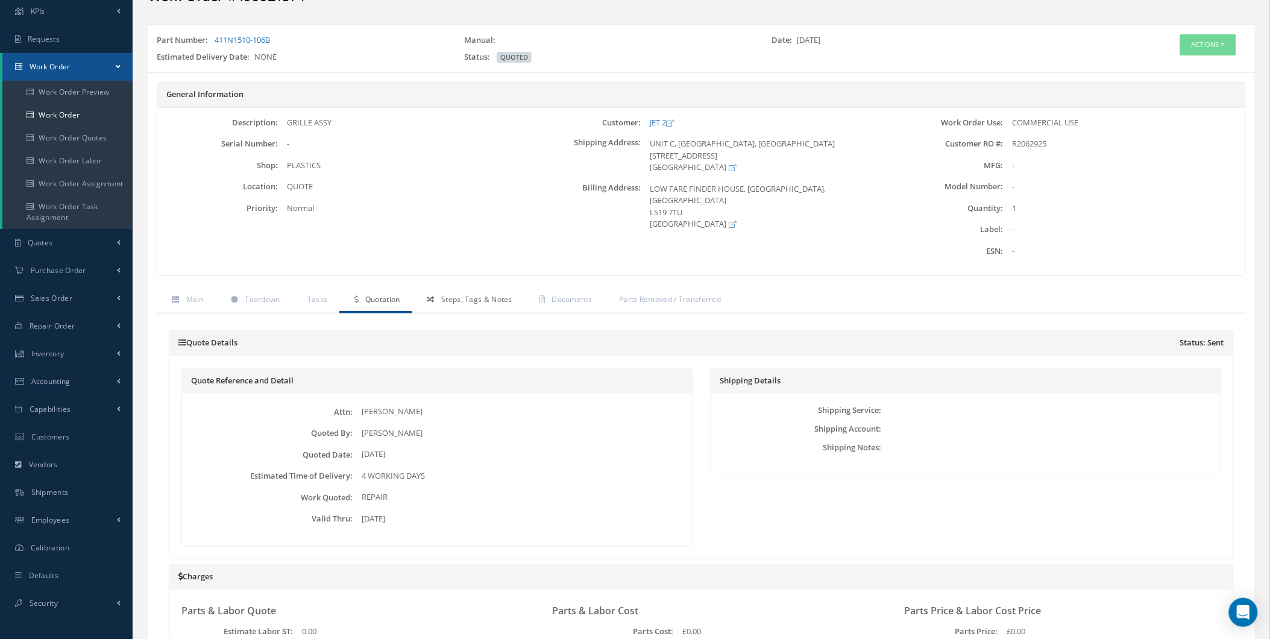
click at [455, 303] on span "Steps, Tags & Notes" at bounding box center [476, 299] width 71 height 10
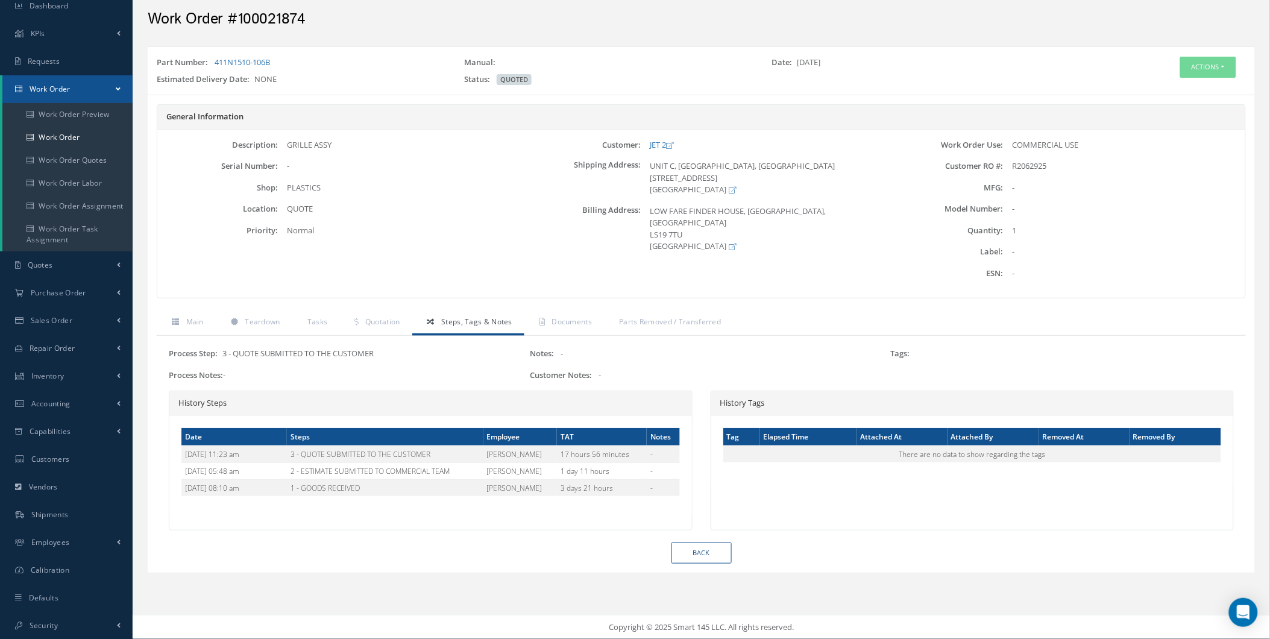
click at [511, 327] on link "Steps, Tags & Notes" at bounding box center [468, 322] width 112 height 25
click at [545, 324] on link "Documents" at bounding box center [564, 322] width 80 height 25
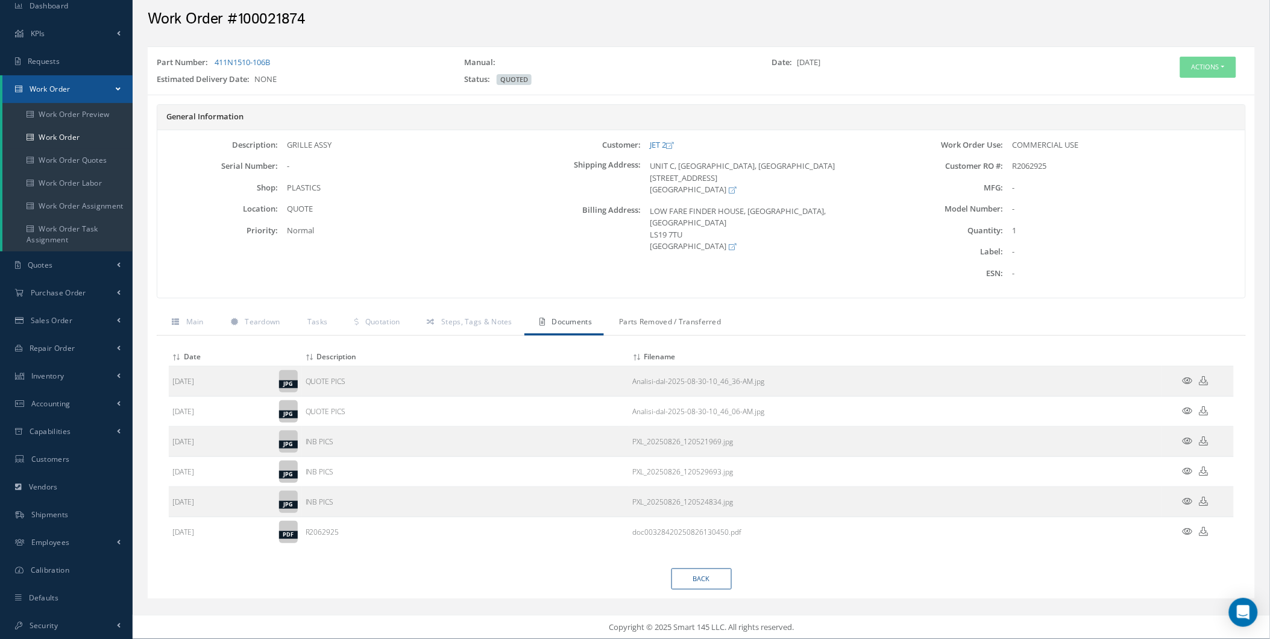
click at [643, 316] on span "Parts Removed / Transferred" at bounding box center [670, 321] width 102 height 10
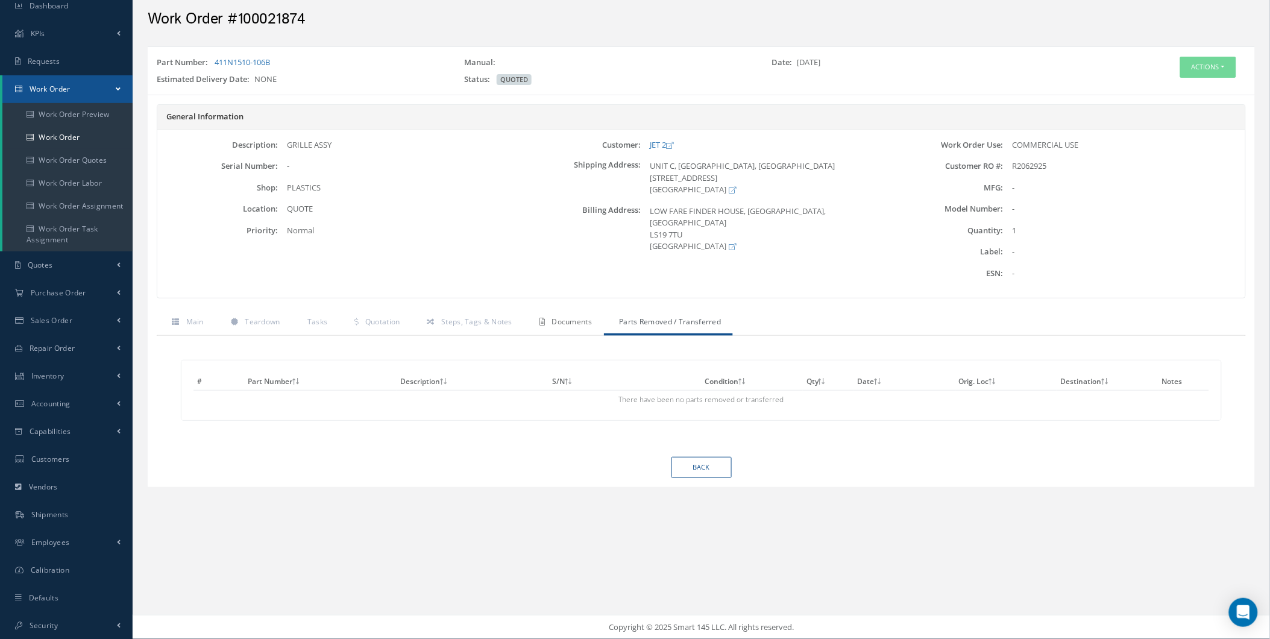
click at [565, 329] on link "Documents" at bounding box center [564, 322] width 80 height 25
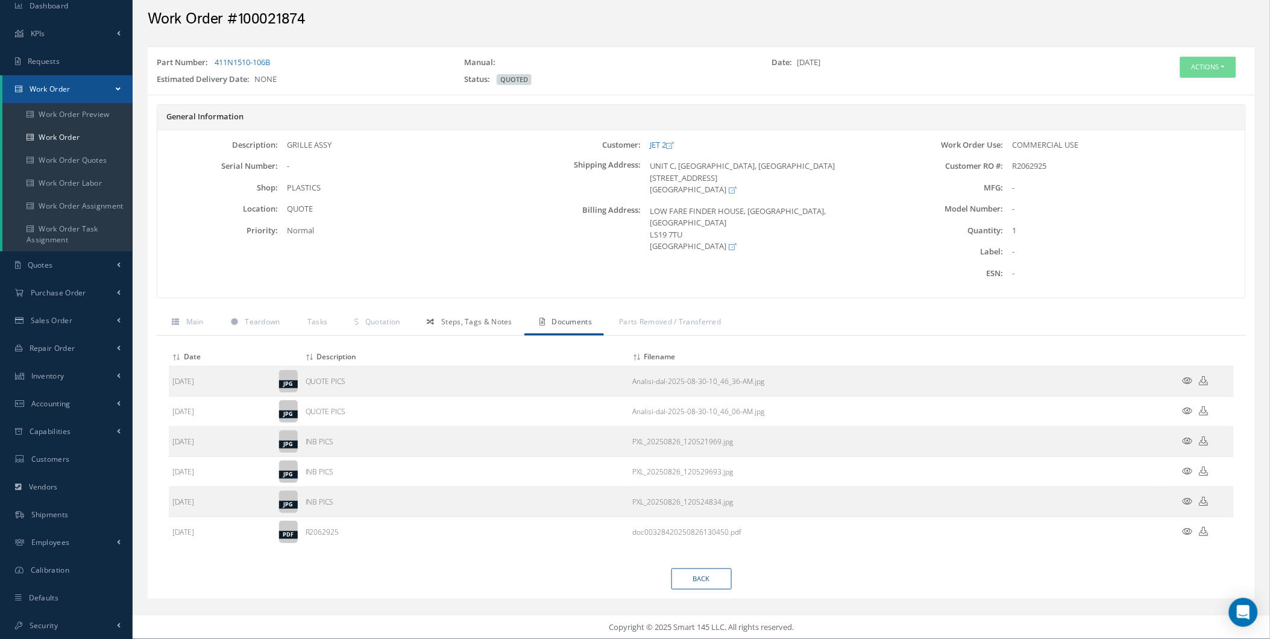
click at [466, 322] on span "Steps, Tags & Notes" at bounding box center [476, 321] width 71 height 10
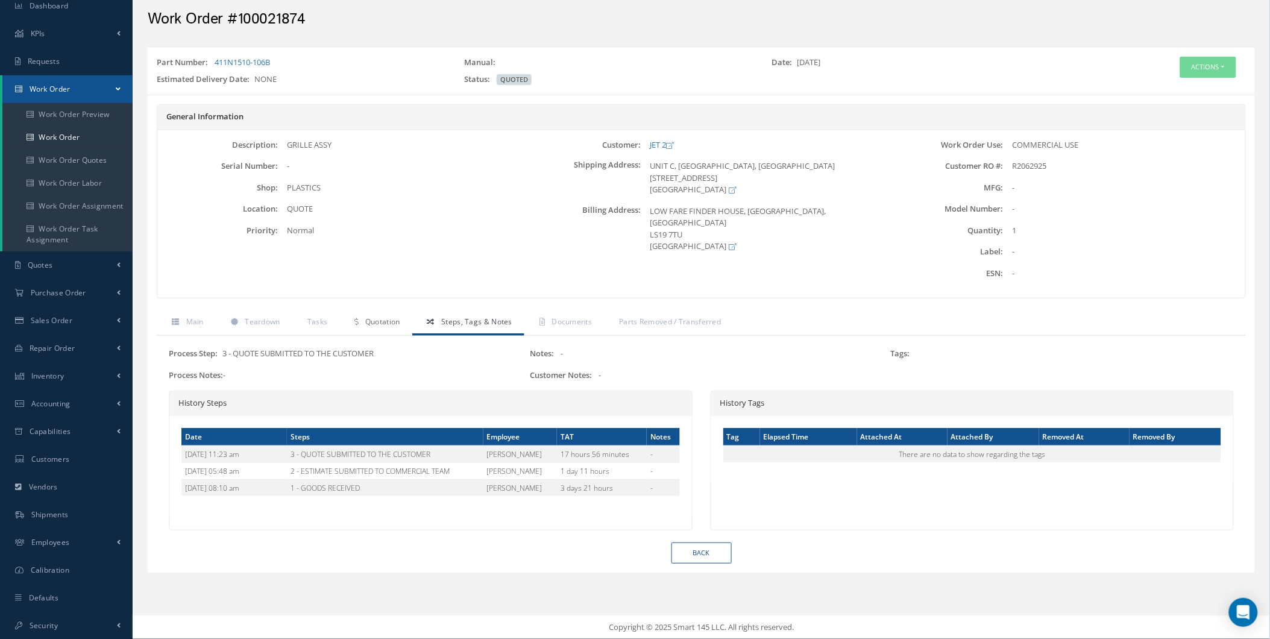
click at [394, 319] on span "Quotation" at bounding box center [382, 321] width 35 height 10
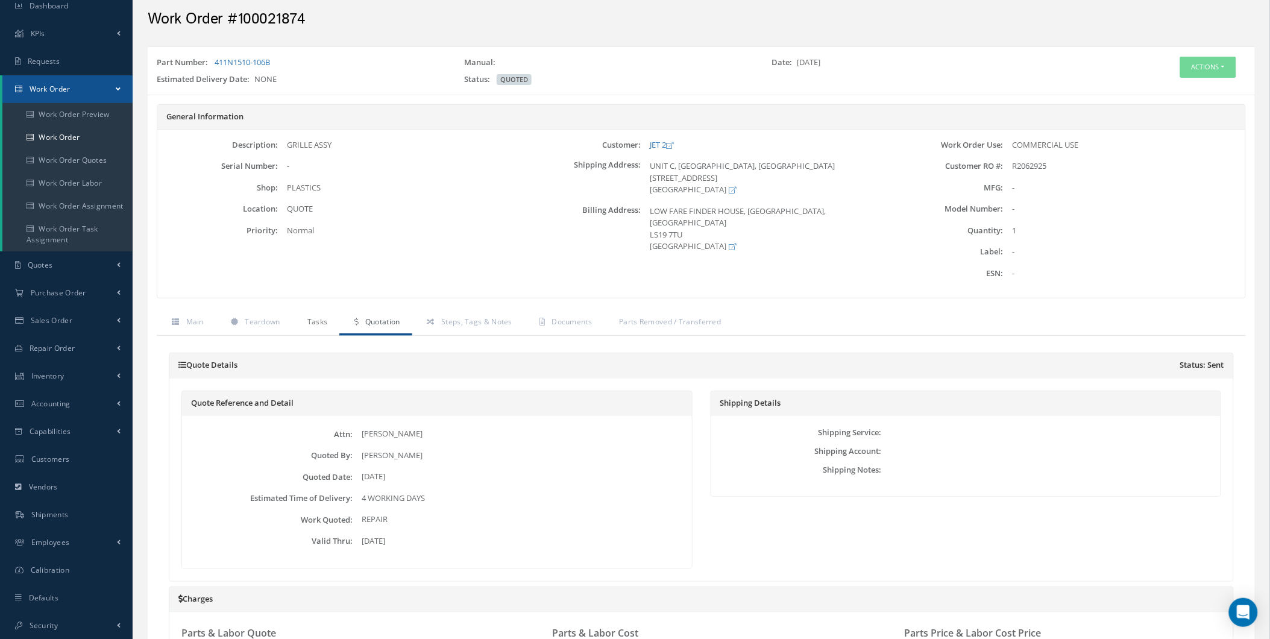
click at [302, 310] on link "Tasks" at bounding box center [316, 322] width 48 height 25
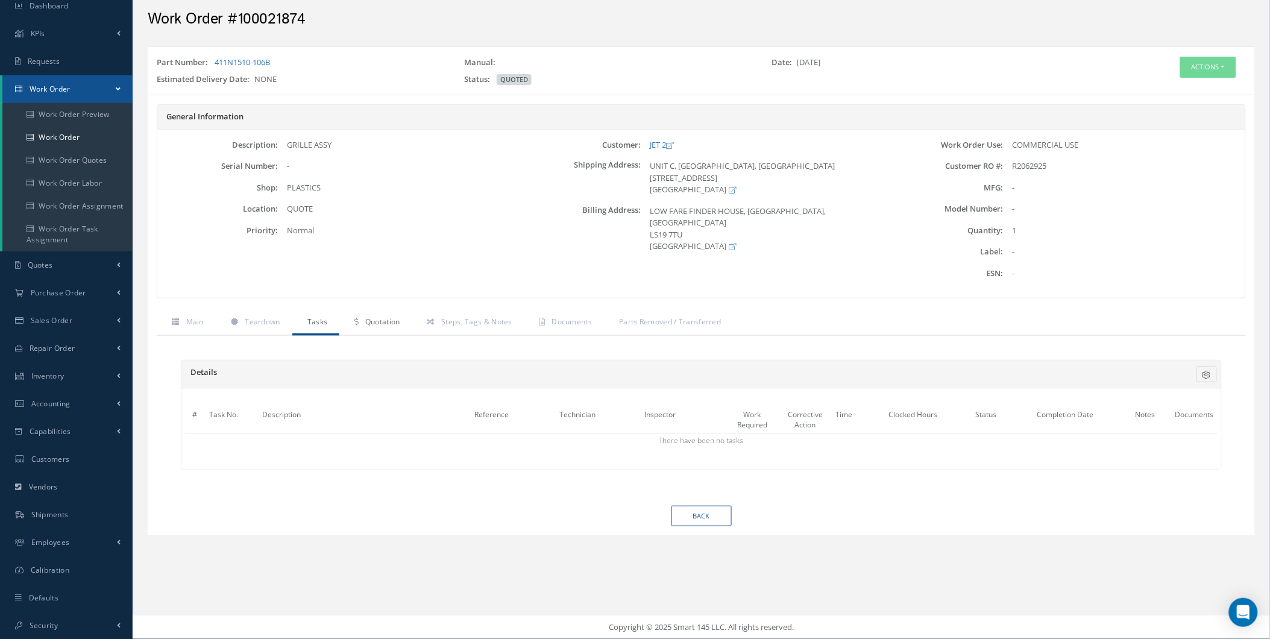
click at [385, 325] on span "Quotation" at bounding box center [382, 321] width 35 height 10
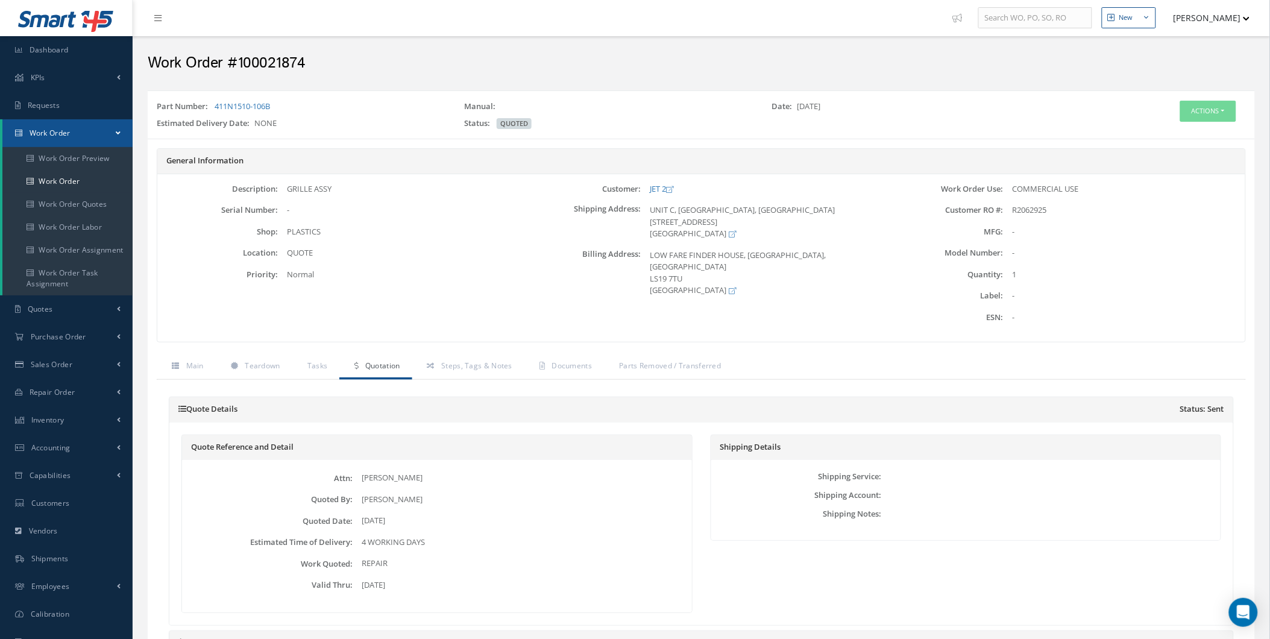
scroll to position [0, 0]
